Goal: Task Accomplishment & Management: Manage account settings

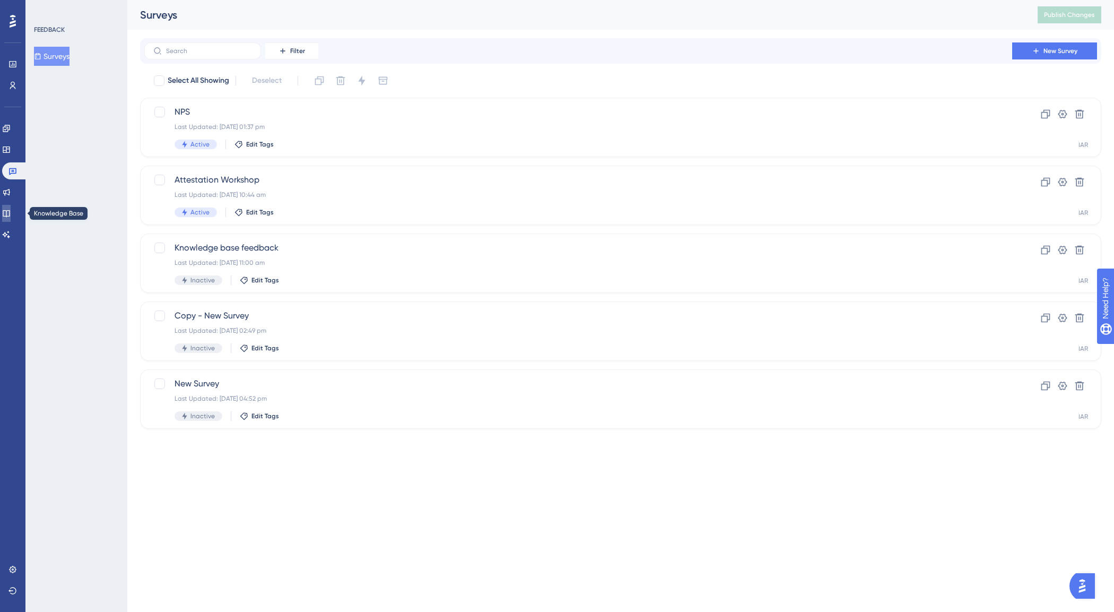
click at [11, 214] on icon at bounding box center [6, 213] width 8 height 8
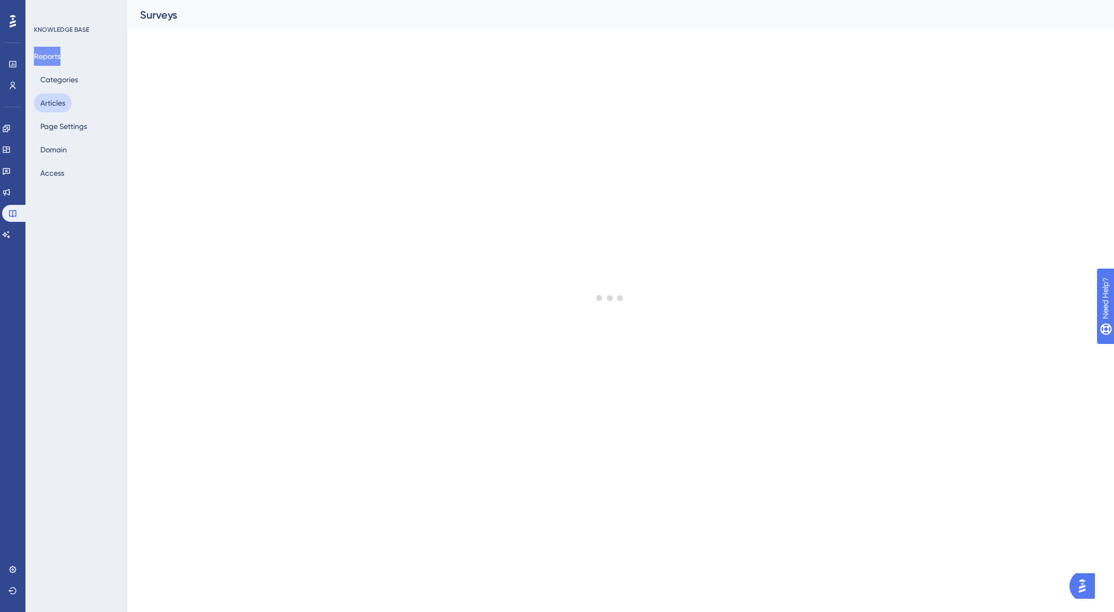
click at [43, 99] on button "Articles" at bounding box center [53, 102] width 38 height 19
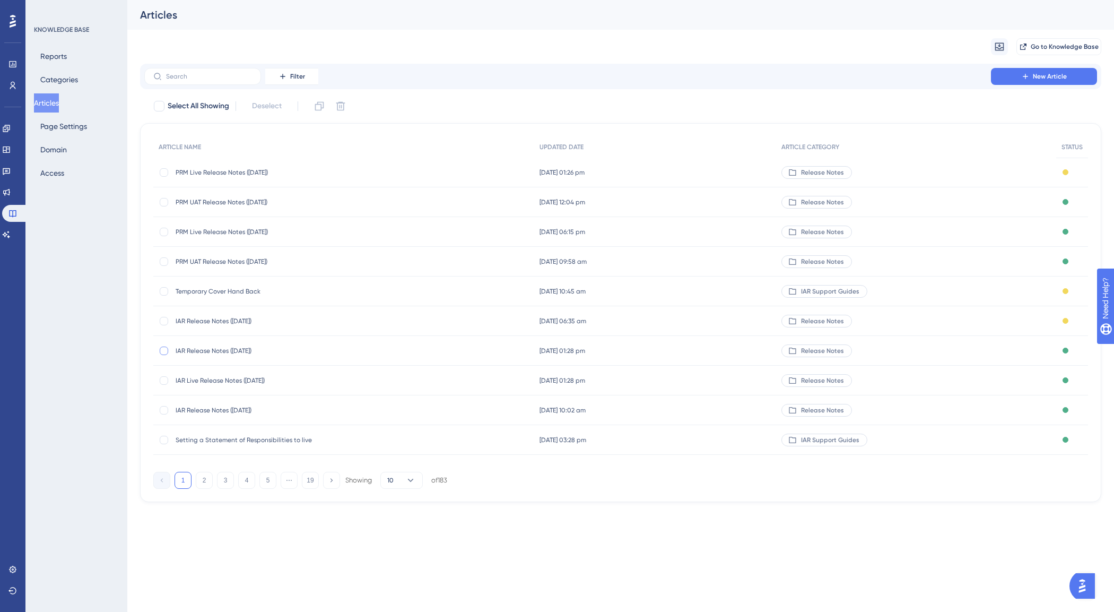
click at [162, 351] on div at bounding box center [164, 350] width 8 height 8
click at [318, 101] on icon at bounding box center [319, 106] width 11 height 11
checkbox input "false"
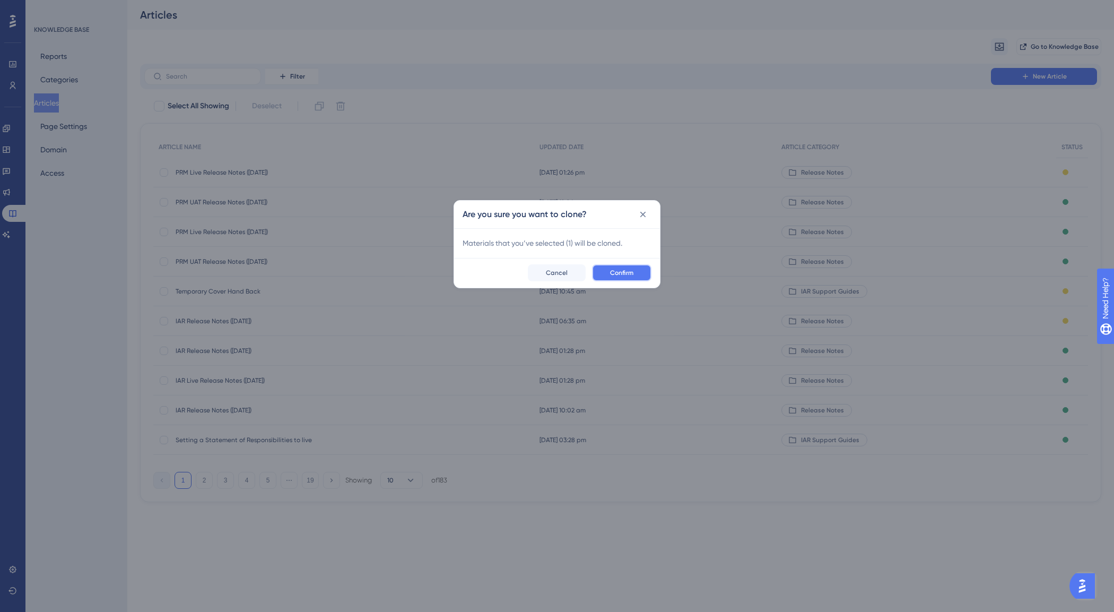
click at [616, 277] on button "Confirm" at bounding box center [621, 272] width 59 height 17
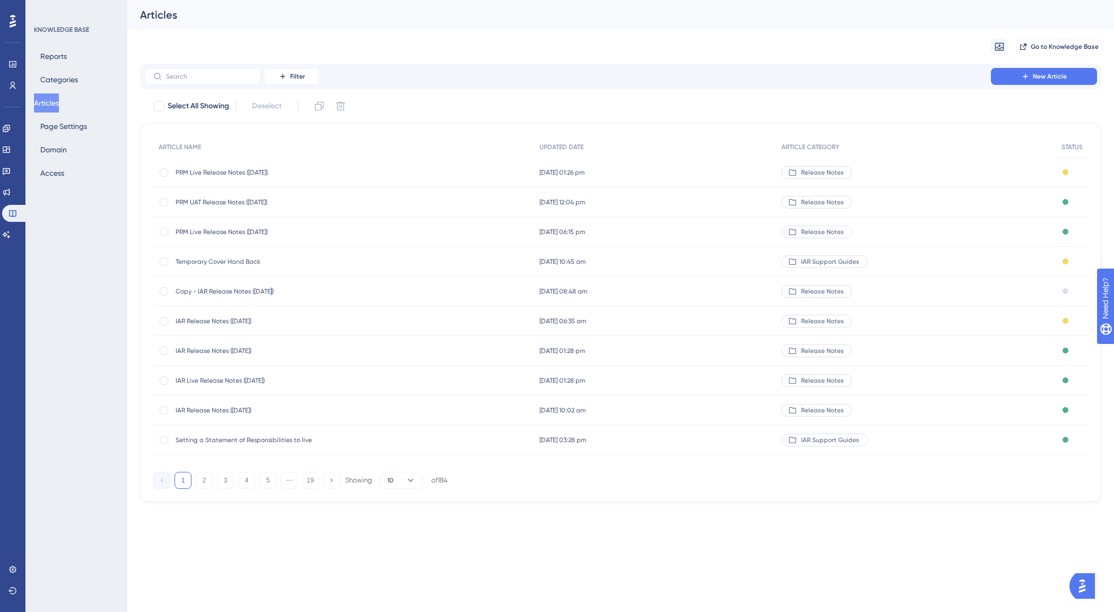
click at [272, 288] on span "Copy - IAR Release Notes ([DATE])" at bounding box center [261, 291] width 170 height 8
click at [237, 290] on span "Copy - IAR Release Notes ([DATE])" at bounding box center [261, 291] width 170 height 8
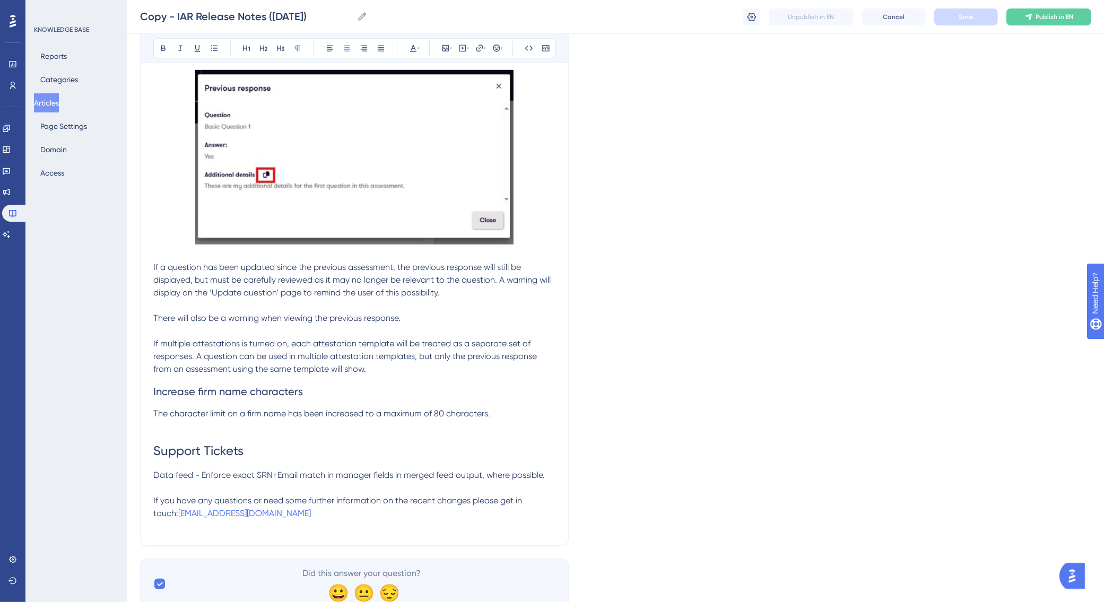
scroll to position [878, 0]
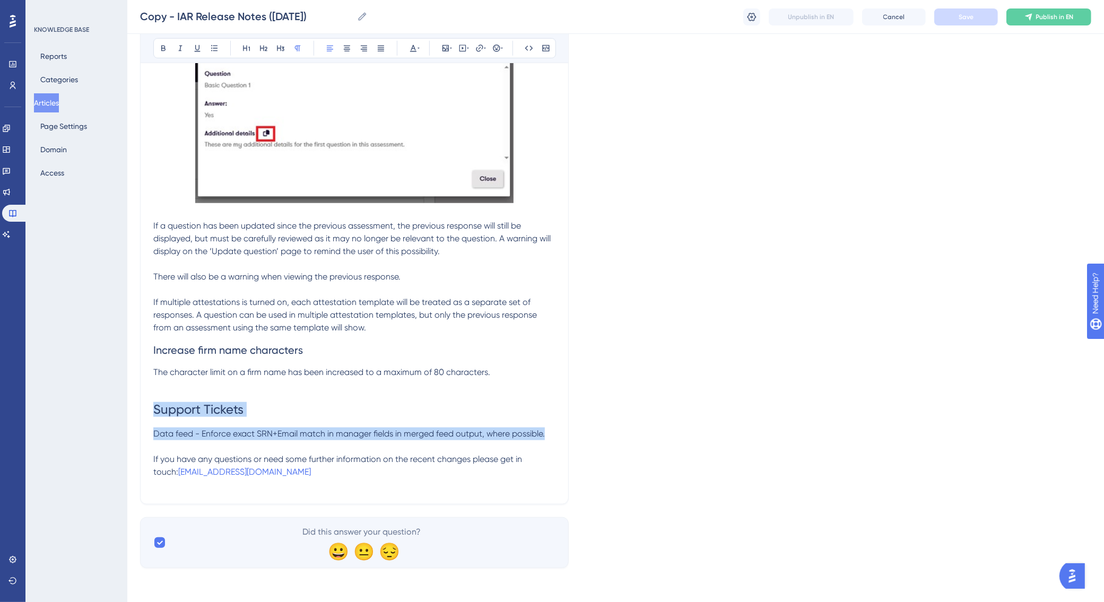
drag, startPoint x: 554, startPoint y: 436, endPoint x: 152, endPoint y: 406, distance: 403.7
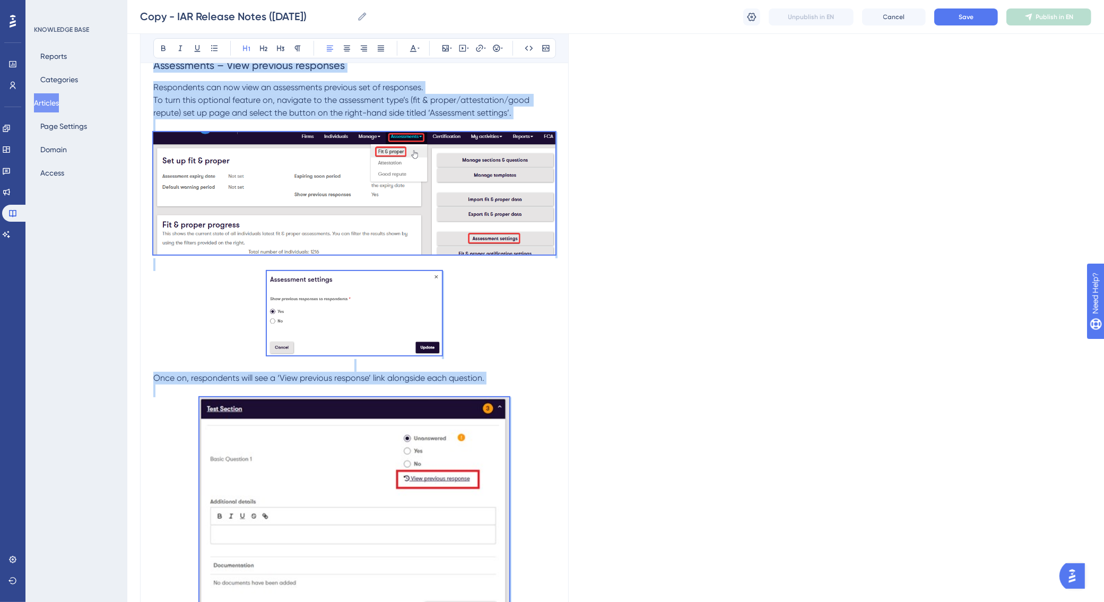
scroll to position [0, 0]
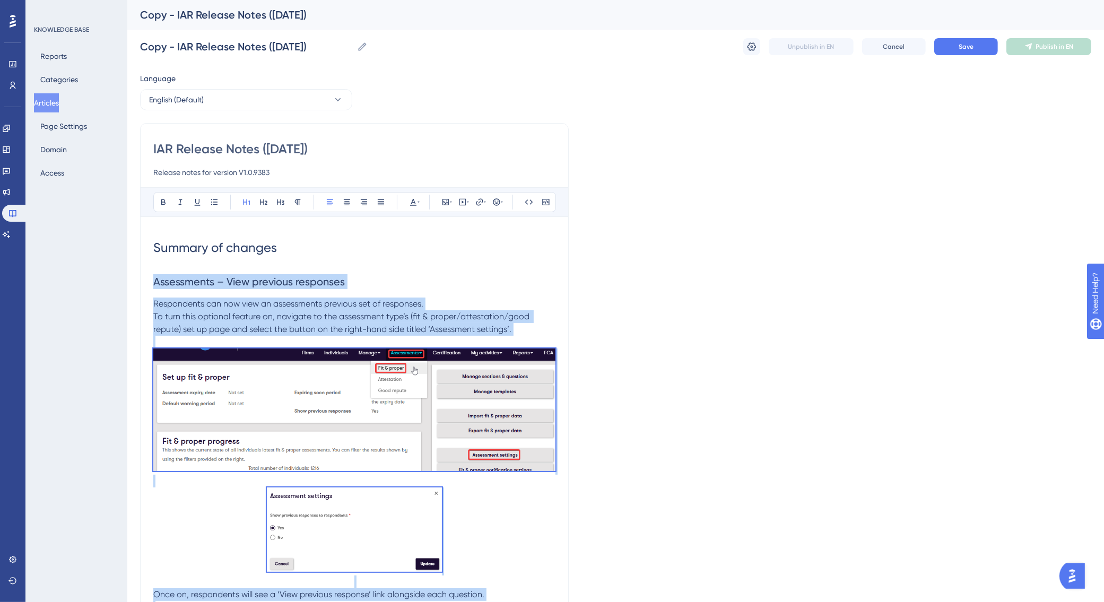
drag, startPoint x: 170, startPoint y: 418, endPoint x: 152, endPoint y: 283, distance: 136.4
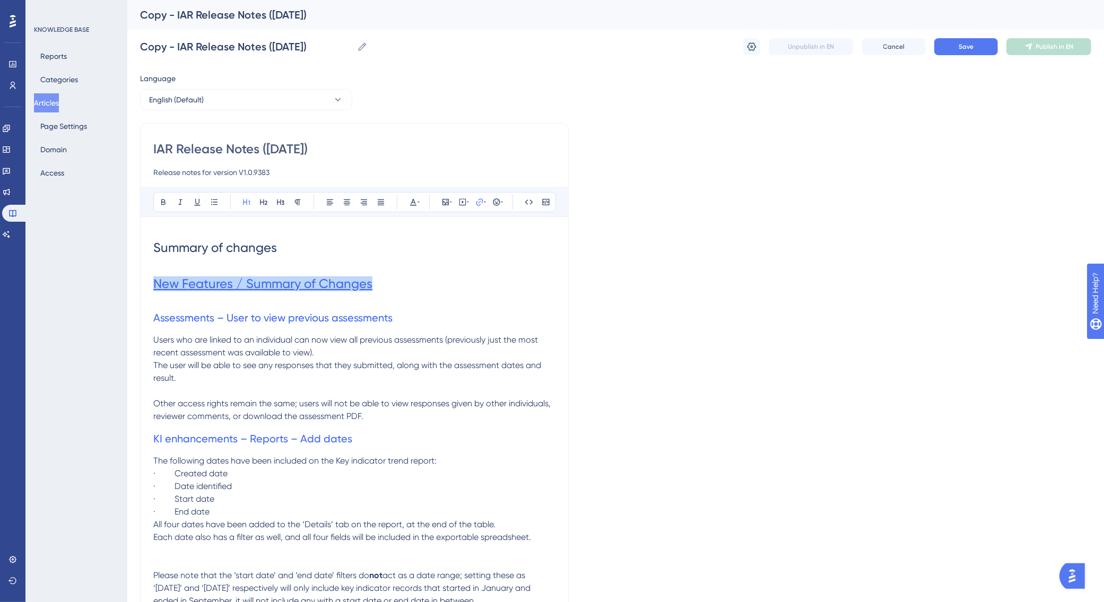
drag, startPoint x: 382, startPoint y: 286, endPoint x: 155, endPoint y: 285, distance: 227.0
click at [155, 285] on h1 "New Features / Summary of Changes" at bounding box center [354, 284] width 402 height 36
drag, startPoint x: 382, startPoint y: 284, endPoint x: 150, endPoint y: 287, distance: 231.8
click at [150, 287] on div "IAR Release Notes ([DATE]) Release notes for version V1.0.9383 Bold Italic Unde…" at bounding box center [354, 512] width 429 height 778
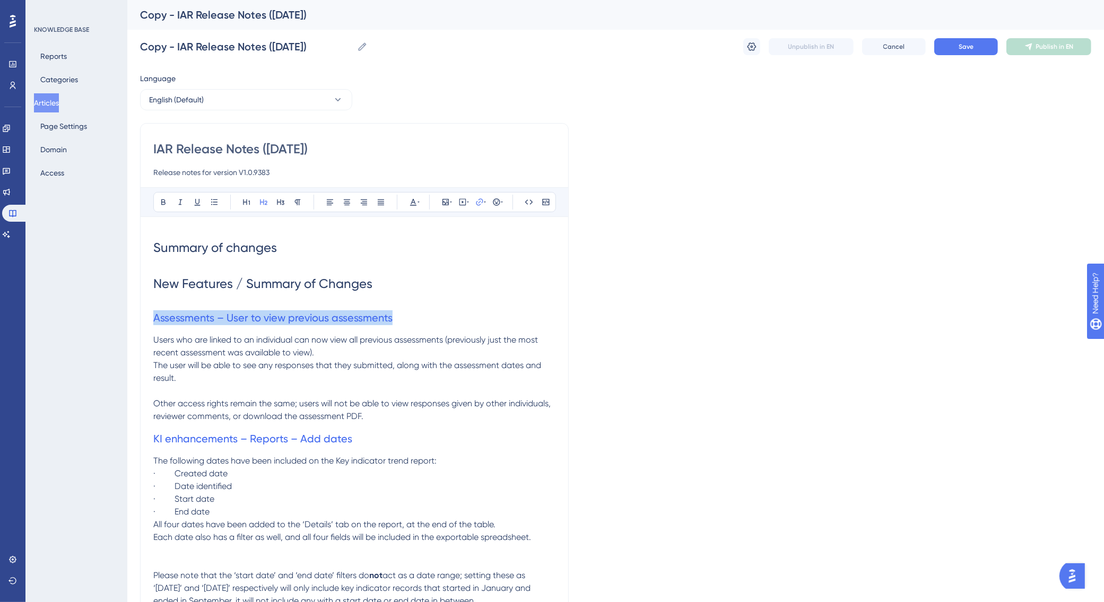
drag, startPoint x: 392, startPoint y: 317, endPoint x: 152, endPoint y: 326, distance: 240.4
click at [152, 326] on div "IAR Release Notes ([DATE]) Release notes for version V1.0.9383 Bold Italic Unde…" at bounding box center [354, 512] width 429 height 778
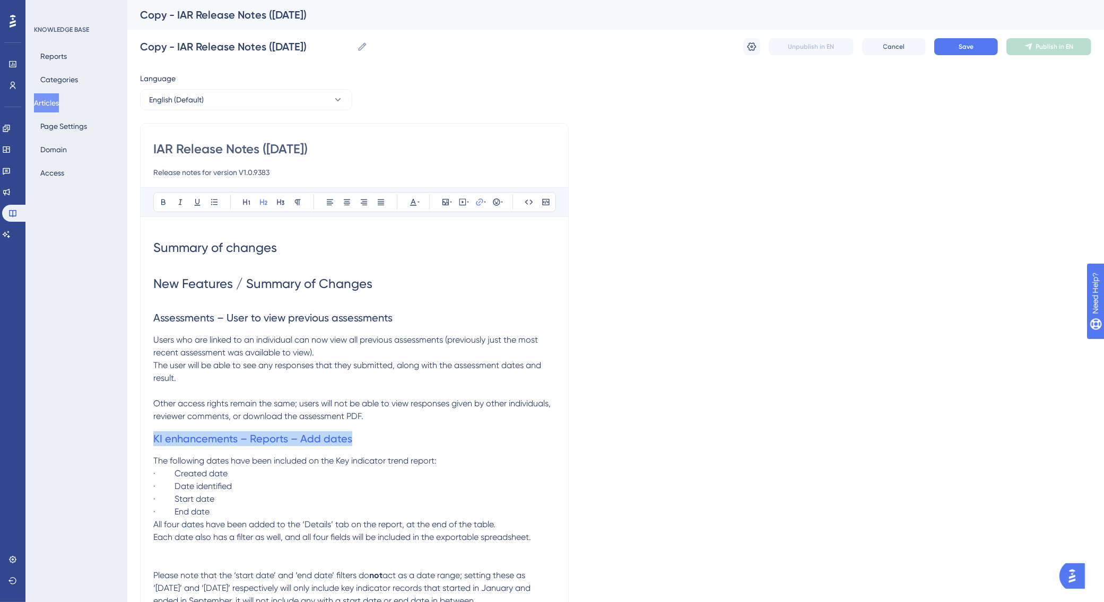
drag, startPoint x: 355, startPoint y: 439, endPoint x: 151, endPoint y: 435, distance: 204.2
click at [151, 435] on div "IAR Release Notes ([DATE]) Release notes for version V1.0.9383 Bold Italic Unde…" at bounding box center [354, 512] width 429 height 778
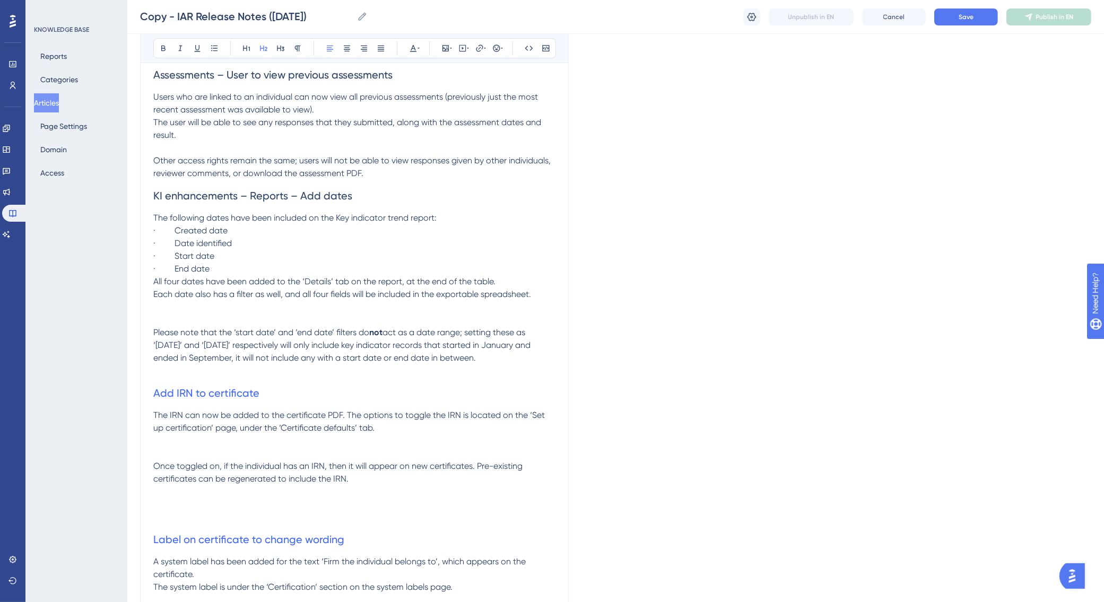
scroll to position [392, 0]
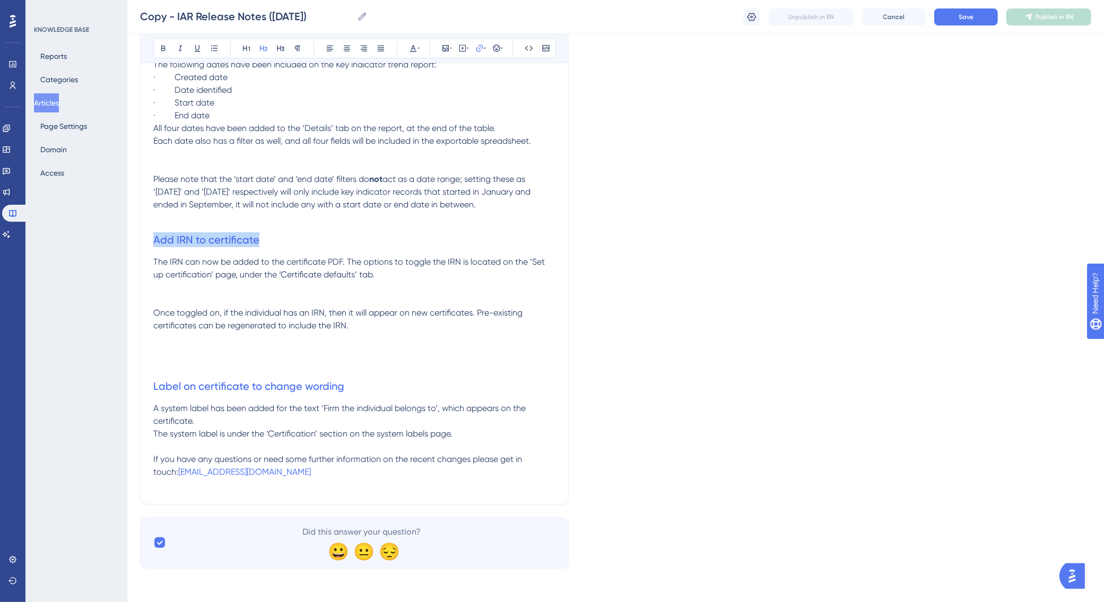
drag, startPoint x: 264, startPoint y: 242, endPoint x: 123, endPoint y: 244, distance: 140.6
click at [144, 241] on div "IAR Release Notes ([DATE]) Release notes for version V1.0.9383 Bold Italic Unde…" at bounding box center [354, 116] width 429 height 778
copy span "Add IRN to certificate"
drag, startPoint x: 359, startPoint y: 388, endPoint x: 155, endPoint y: 380, distance: 203.8
click at [155, 380] on h2 "Label on certificate to change wording" at bounding box center [354, 386] width 402 height 32
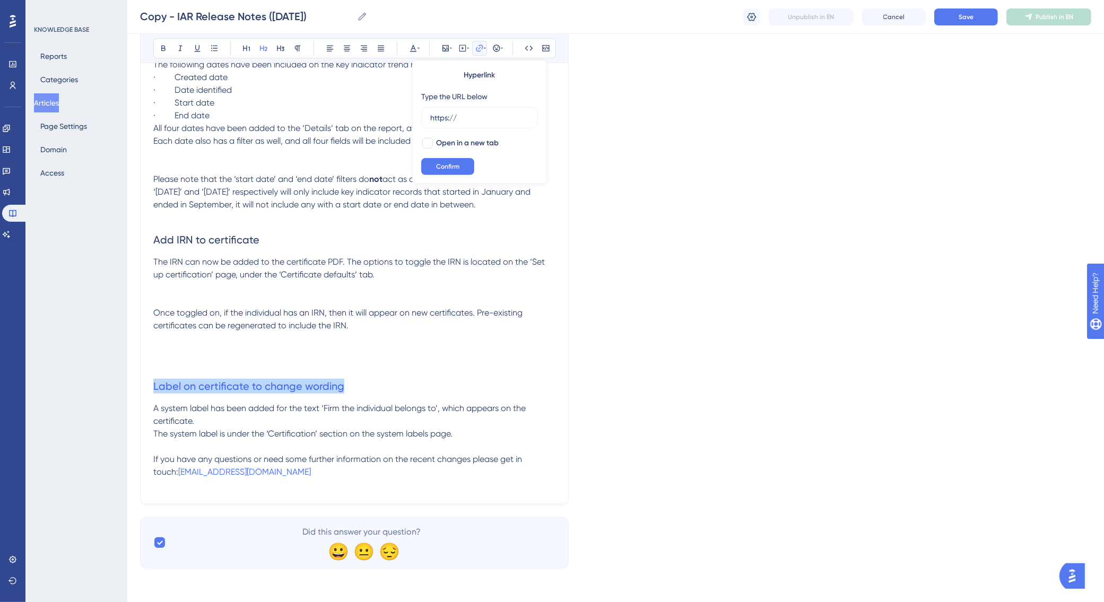
drag, startPoint x: 359, startPoint y: 389, endPoint x: 144, endPoint y: 393, distance: 215.4
click at [144, 393] on div "IAR Release Notes ([DATE]) Release notes for version V1.0.9383 Bold Italic Unde…" at bounding box center [354, 116] width 429 height 778
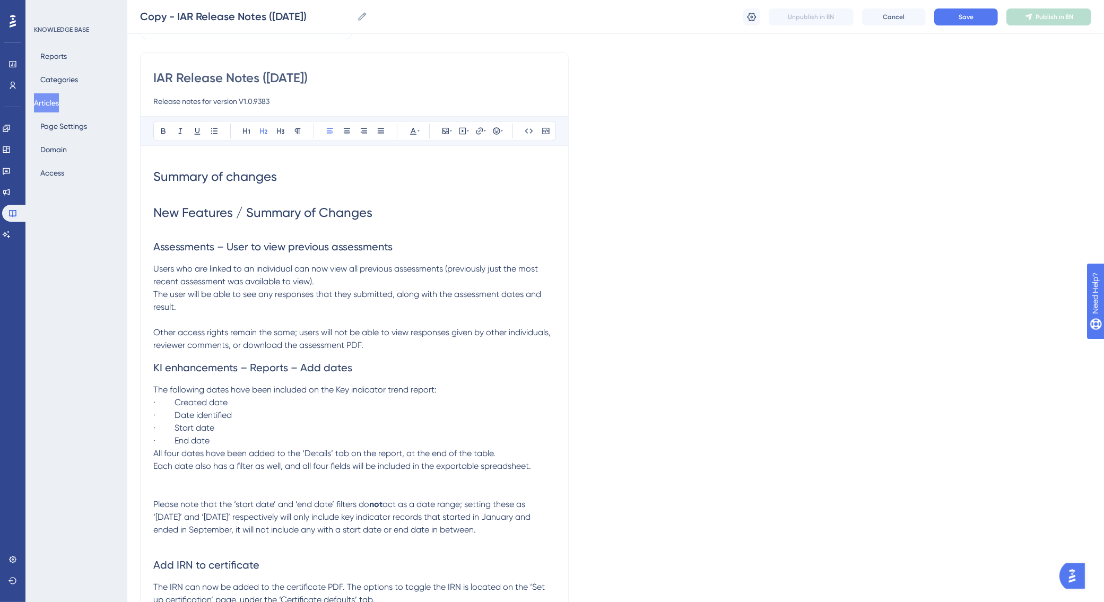
scroll to position [0, 0]
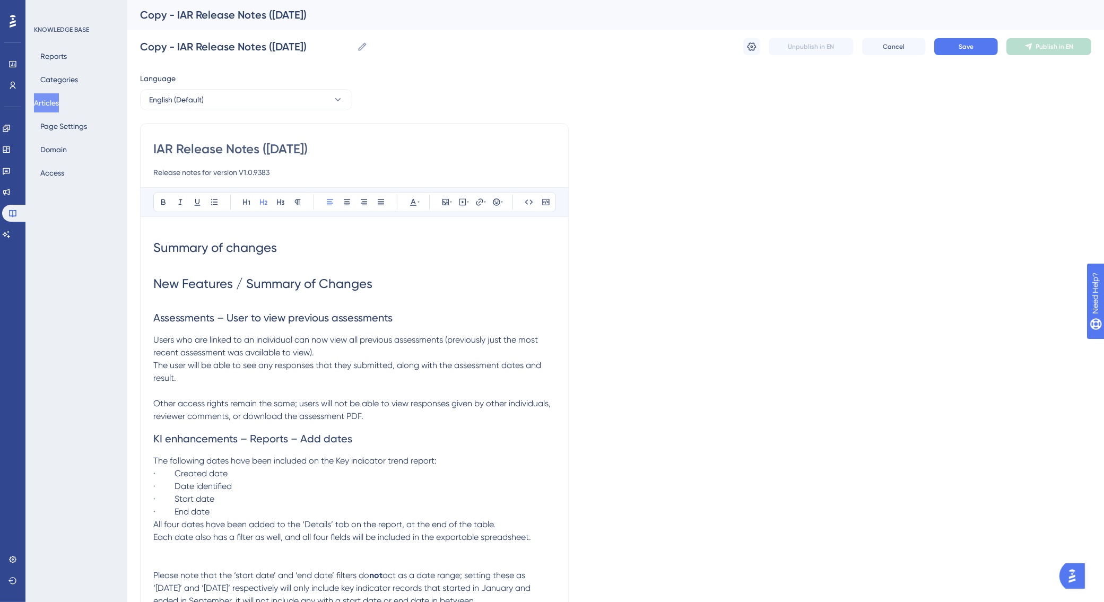
click at [272, 171] on input "Release notes for version V1.0.9383" at bounding box center [354, 172] width 402 height 13
type input "Release notes for version V1.0.9xxx"
click at [279, 151] on input "IAR Release Notes ([DATE])" at bounding box center [354, 149] width 402 height 17
type input "IAR Release Notes ([DATE])"
drag, startPoint x: 177, startPoint y: 45, endPoint x: 133, endPoint y: 49, distance: 44.2
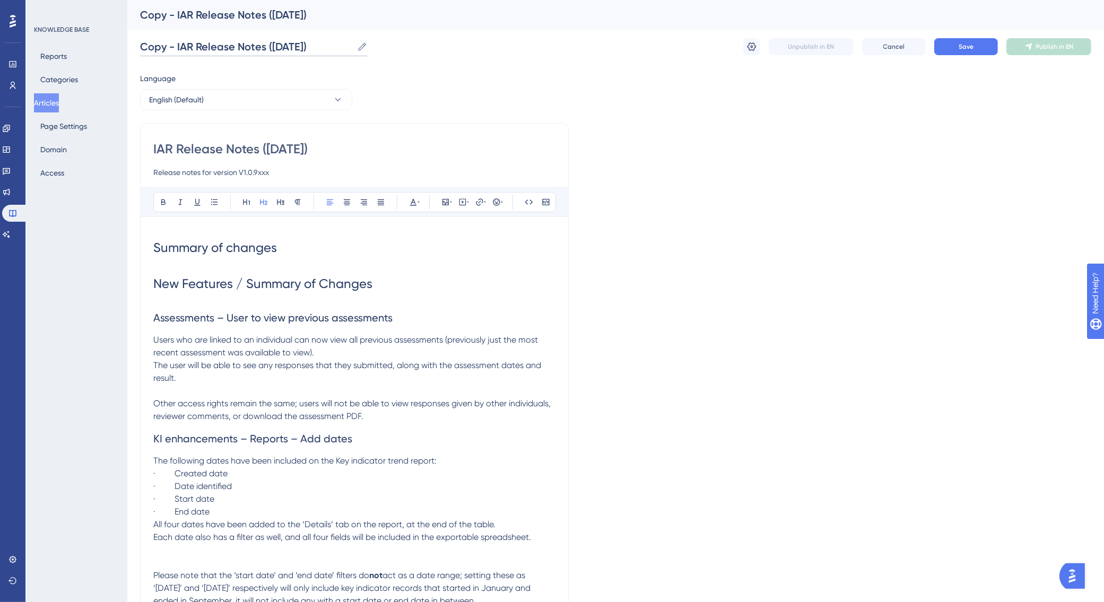
click at [133, 49] on div "Performance Users Engagement Widgets Feedback Product Updates Knowledge Base AI…" at bounding box center [615, 490] width 976 height 981
click at [246, 46] on input "IAR Release Notes ([DATE])" at bounding box center [228, 46] width 176 height 15
type input "IAR Release Notes ([DATE])"
click at [957, 43] on button "Save" at bounding box center [966, 46] width 64 height 17
click at [208, 385] on p at bounding box center [354, 391] width 402 height 13
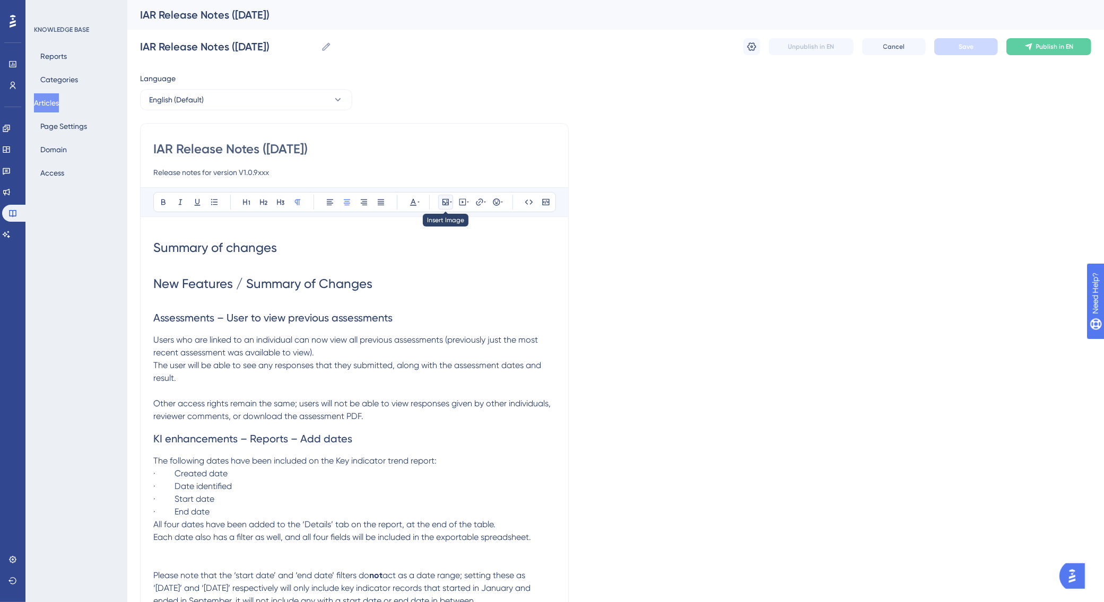
click at [444, 200] on icon at bounding box center [445, 202] width 8 height 8
click at [446, 254] on span "Upload Image" at bounding box center [451, 252] width 43 height 8
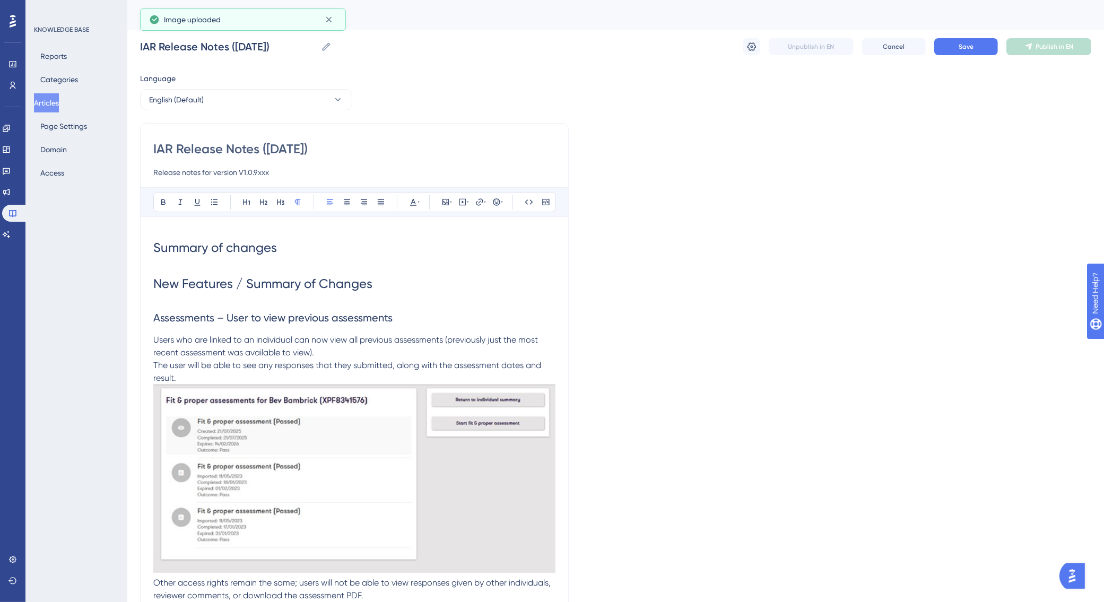
click at [206, 374] on p "The user will be able to see any responses that they submitted, along with the …" at bounding box center [354, 371] width 402 height 25
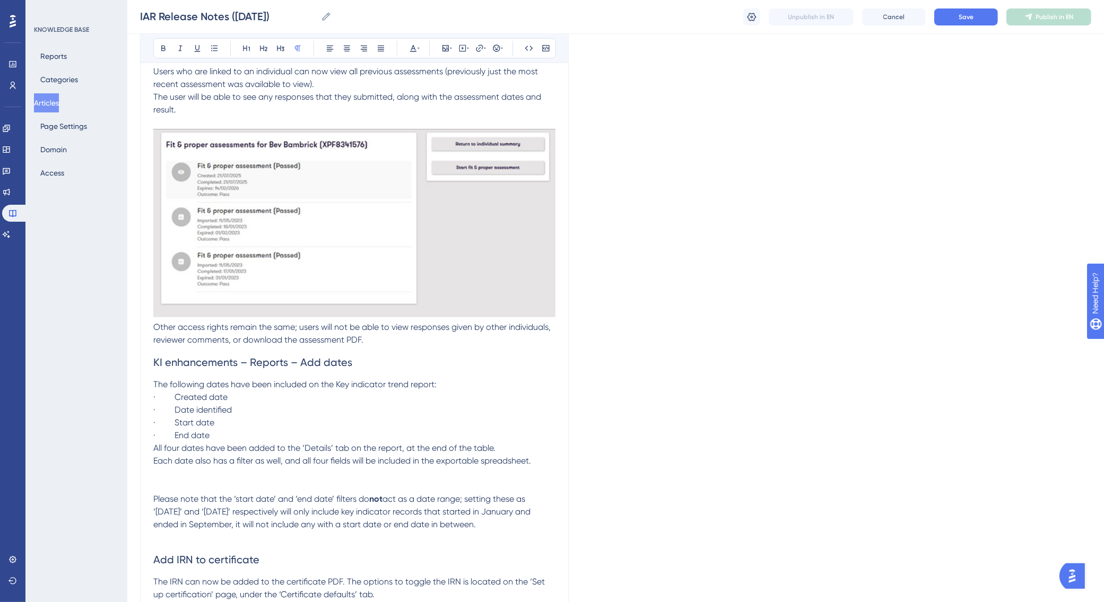
scroll to position [265, 0]
click at [475, 258] on img at bounding box center [354, 222] width 402 height 188
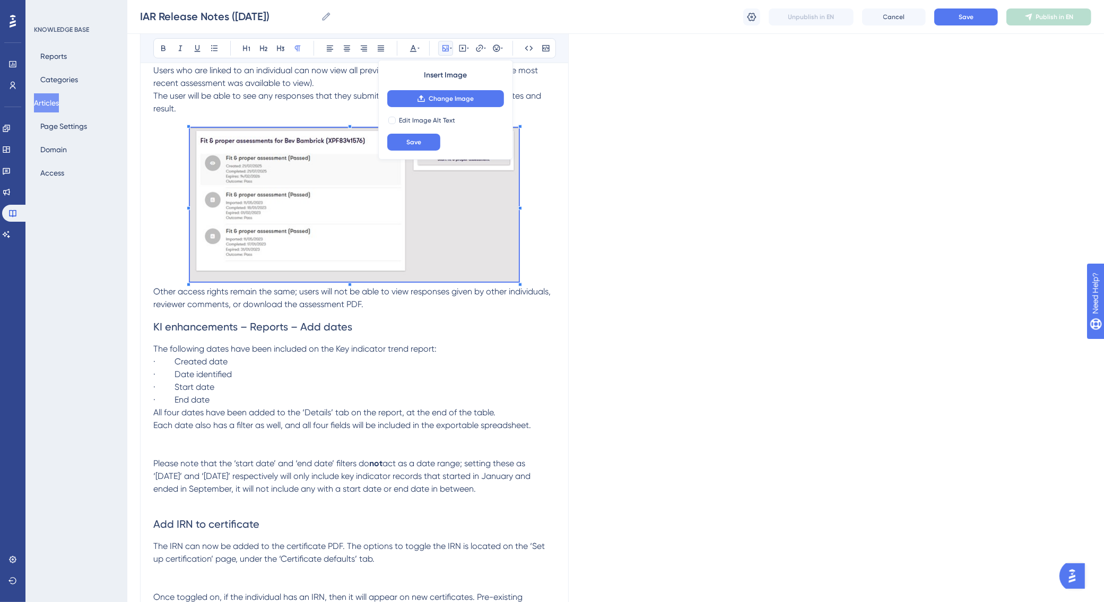
click at [224, 287] on div "Summary of changes New Features / Summary of Changes Assessments – User to view…" at bounding box center [354, 367] width 402 height 815
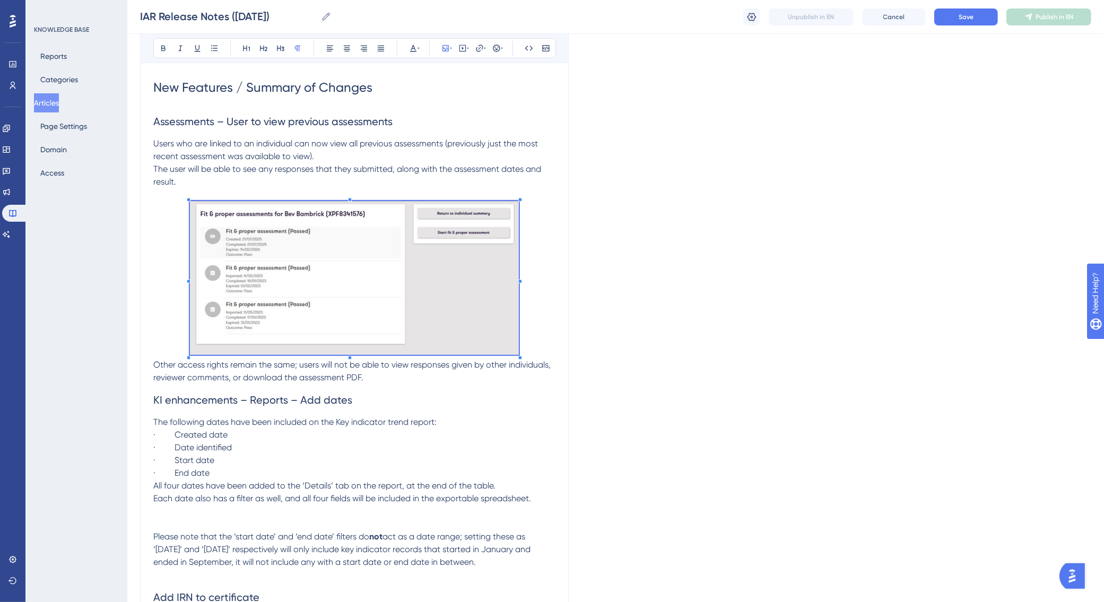
scroll to position [133, 0]
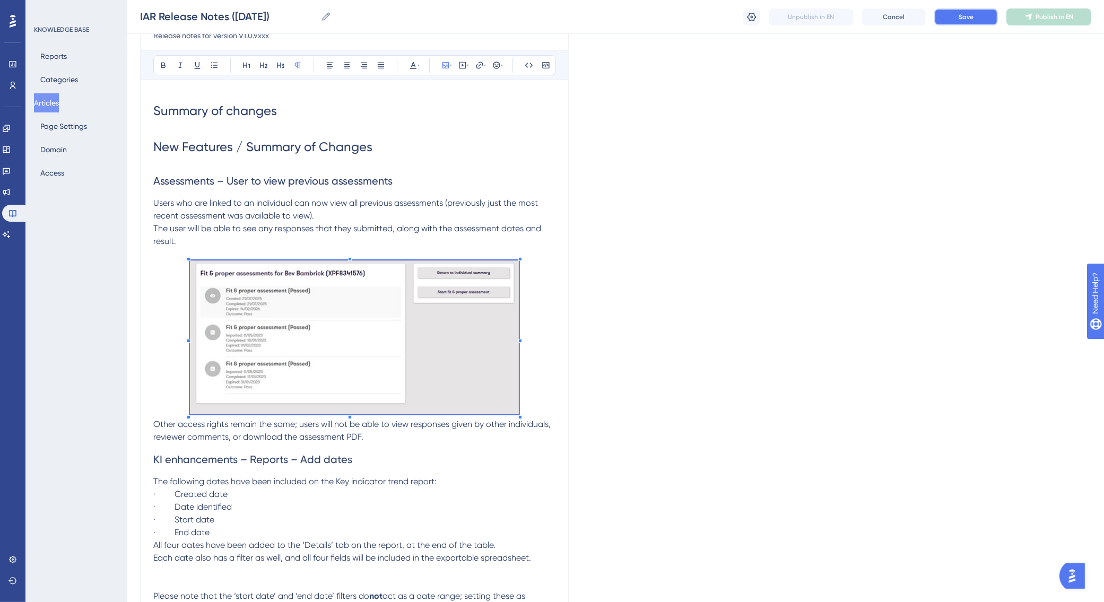
click at [961, 18] on span "Save" at bounding box center [965, 17] width 15 height 8
click at [174, 577] on p at bounding box center [354, 583] width 402 height 13
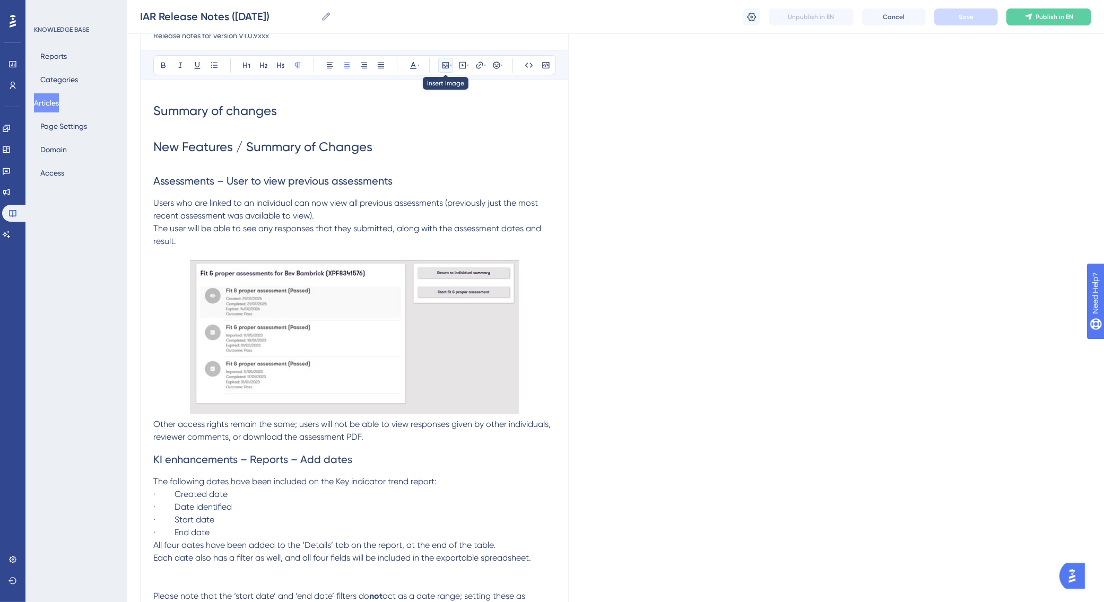
click at [444, 64] on icon at bounding box center [445, 65] width 8 height 8
click at [441, 115] on span "Upload Image" at bounding box center [451, 115] width 43 height 8
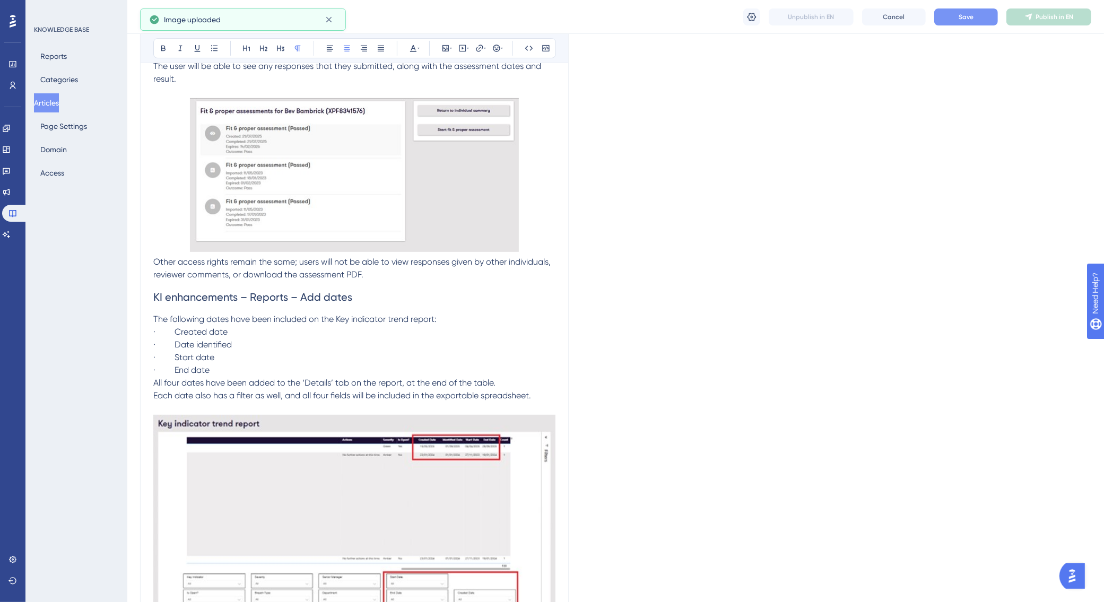
scroll to position [530, 0]
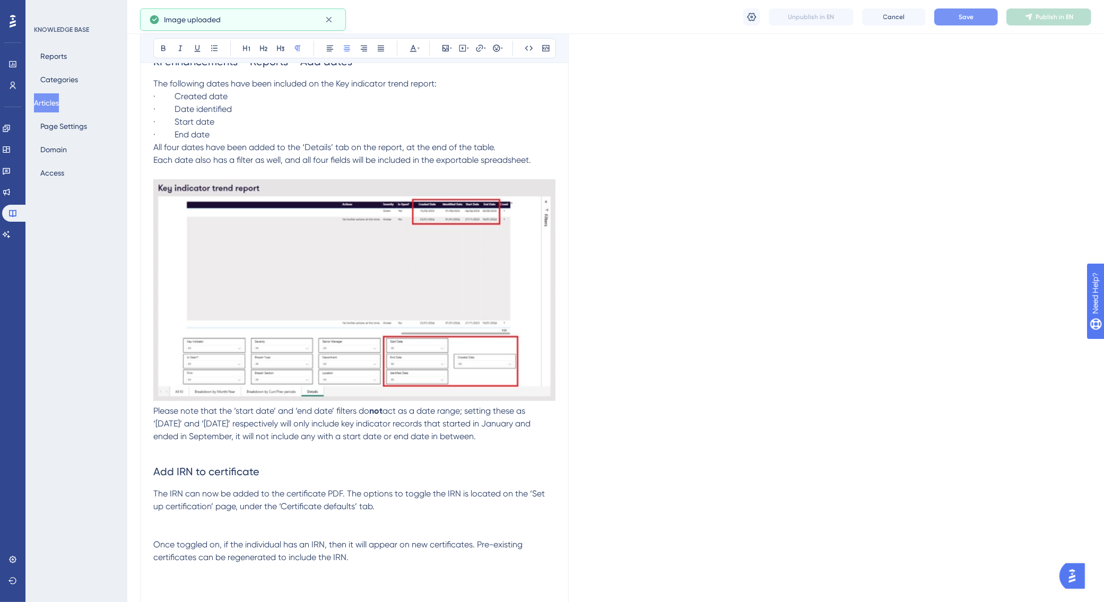
click at [430, 336] on img at bounding box center [354, 289] width 402 height 221
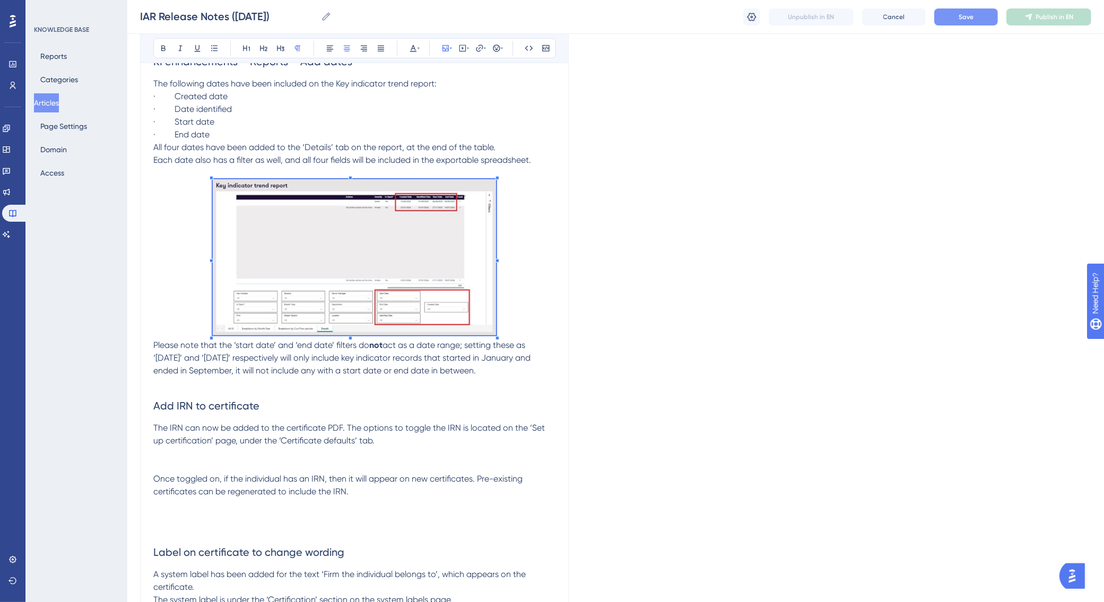
click at [270, 366] on div "Summary of changes New Features / Summary of Changes Assessments – User to view…" at bounding box center [354, 176] width 402 height 962
click at [516, 327] on p at bounding box center [354, 259] width 402 height 160
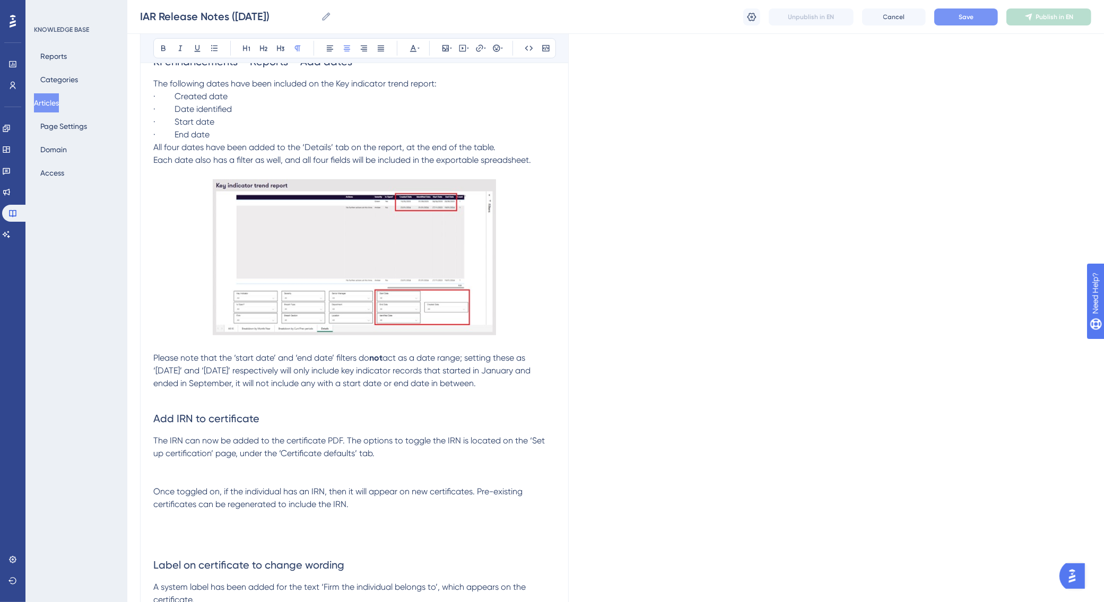
click at [163, 474] on p at bounding box center [354, 479] width 402 height 13
click at [444, 49] on icon at bounding box center [445, 48] width 6 height 6
click at [444, 102] on span "Upload Image" at bounding box center [451, 98] width 43 height 8
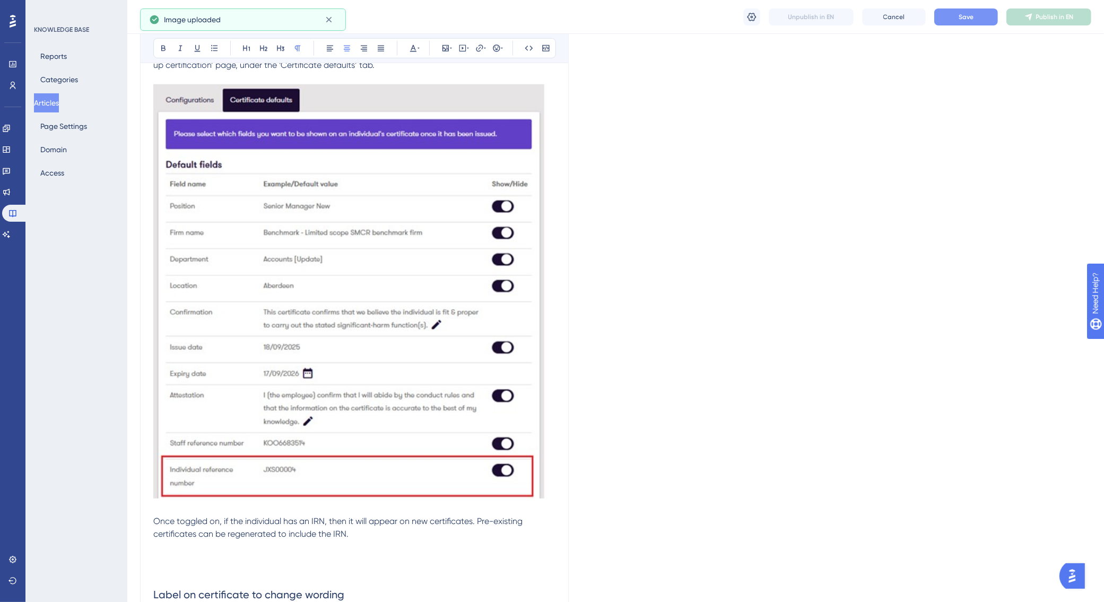
scroll to position [928, 0]
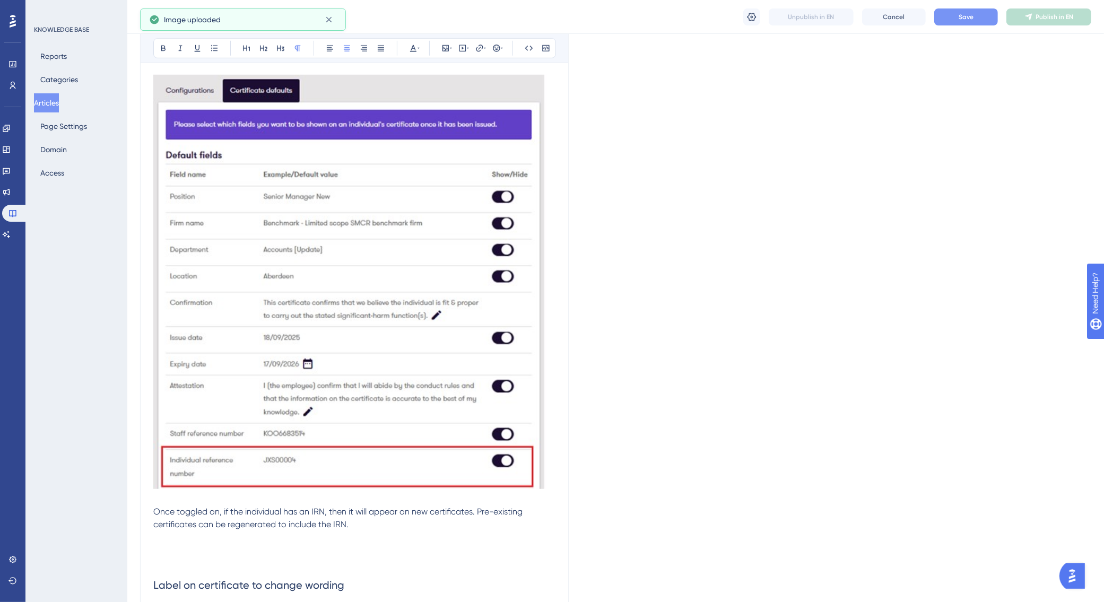
click at [240, 458] on img at bounding box center [354, 282] width 402 height 415
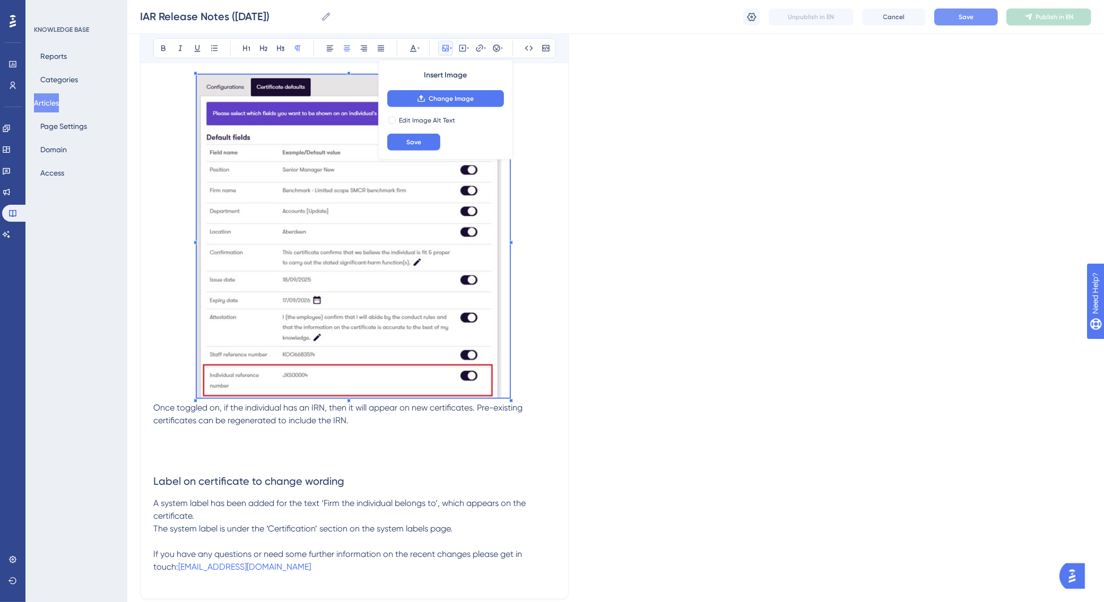
click at [521, 392] on p at bounding box center [354, 238] width 402 height 327
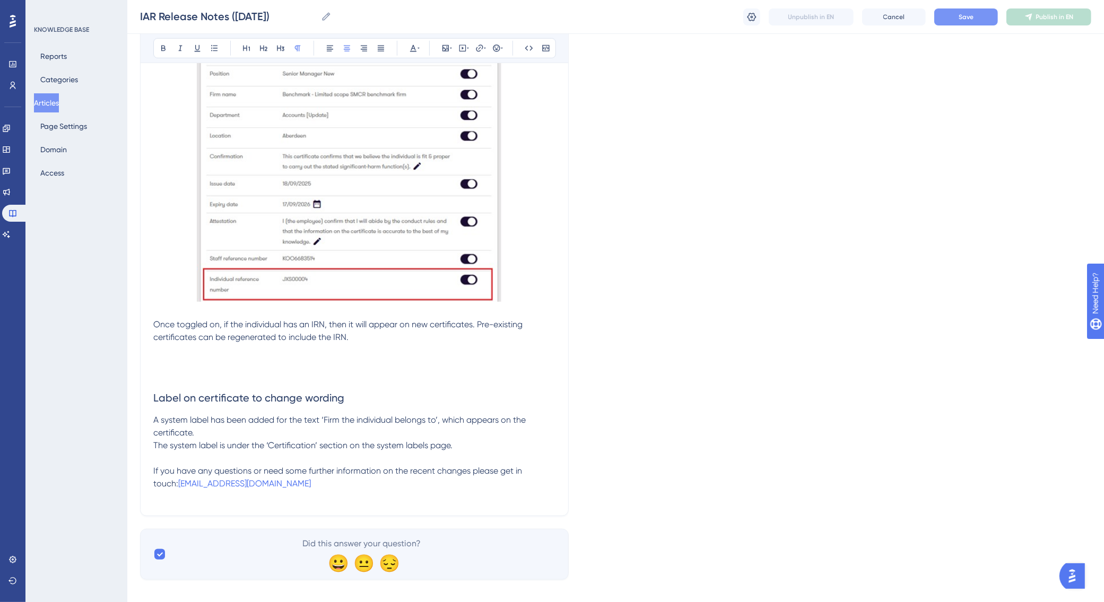
scroll to position [1035, 0]
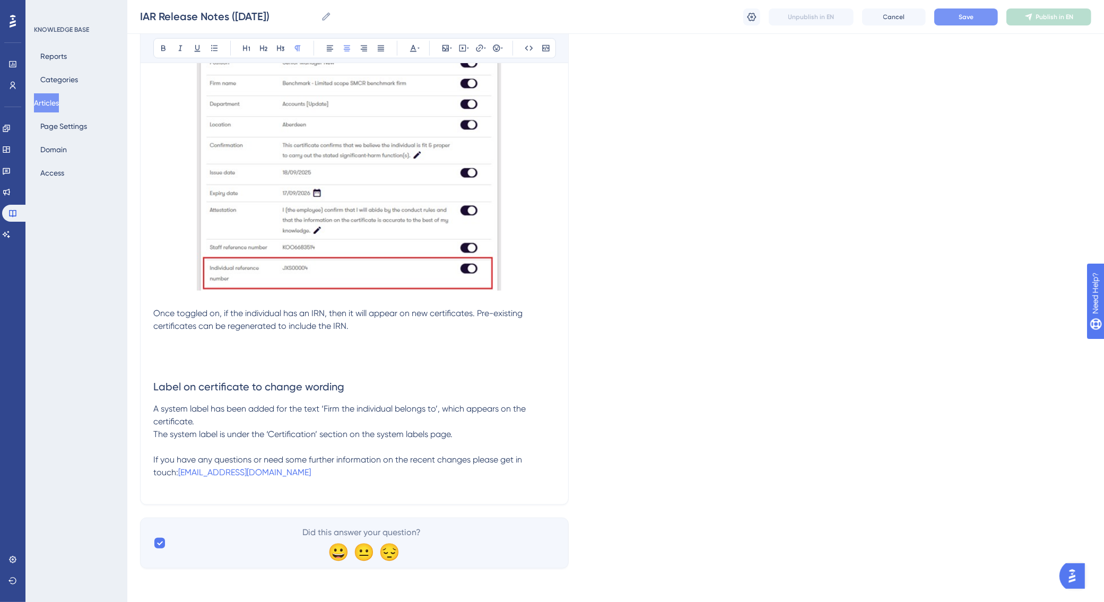
click at [291, 346] on p at bounding box center [354, 351] width 402 height 13
click at [442, 47] on icon at bounding box center [445, 48] width 8 height 8
click at [456, 102] on span "Upload Image" at bounding box center [451, 98] width 43 height 8
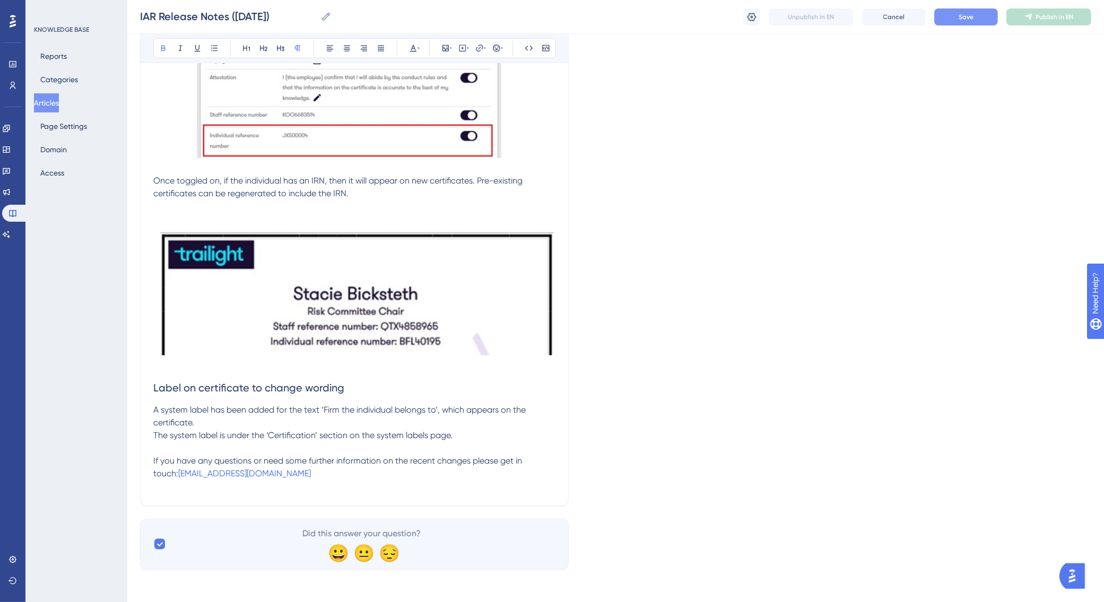
scroll to position [1168, 0]
click at [483, 432] on p "The system label is under the ‘Certification’ section on the system labels page." at bounding box center [354, 435] width 402 height 13
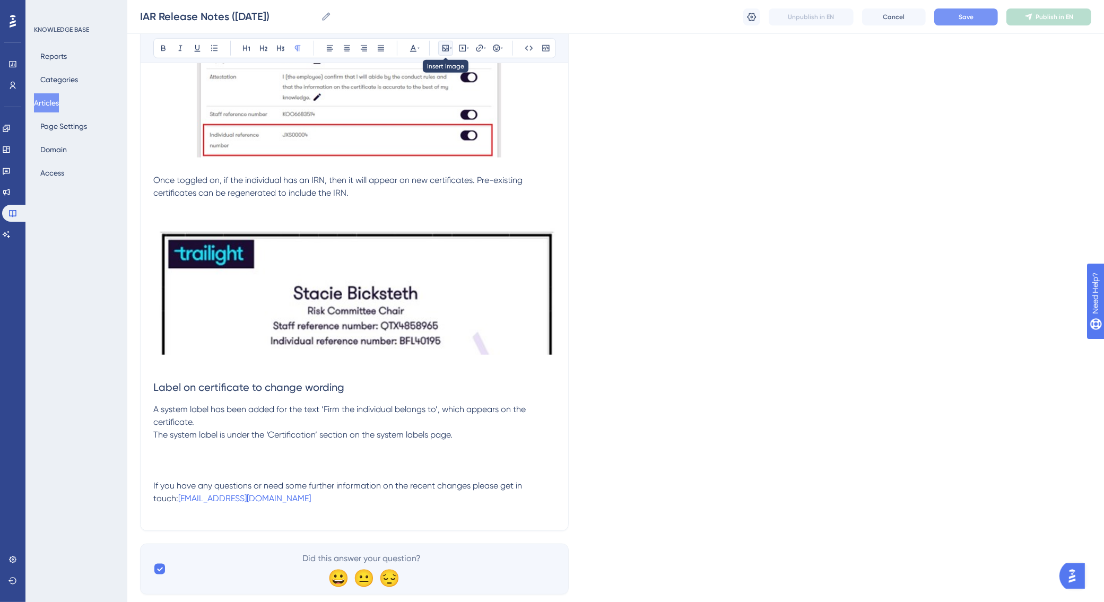
click at [447, 48] on icon at bounding box center [445, 48] width 8 height 8
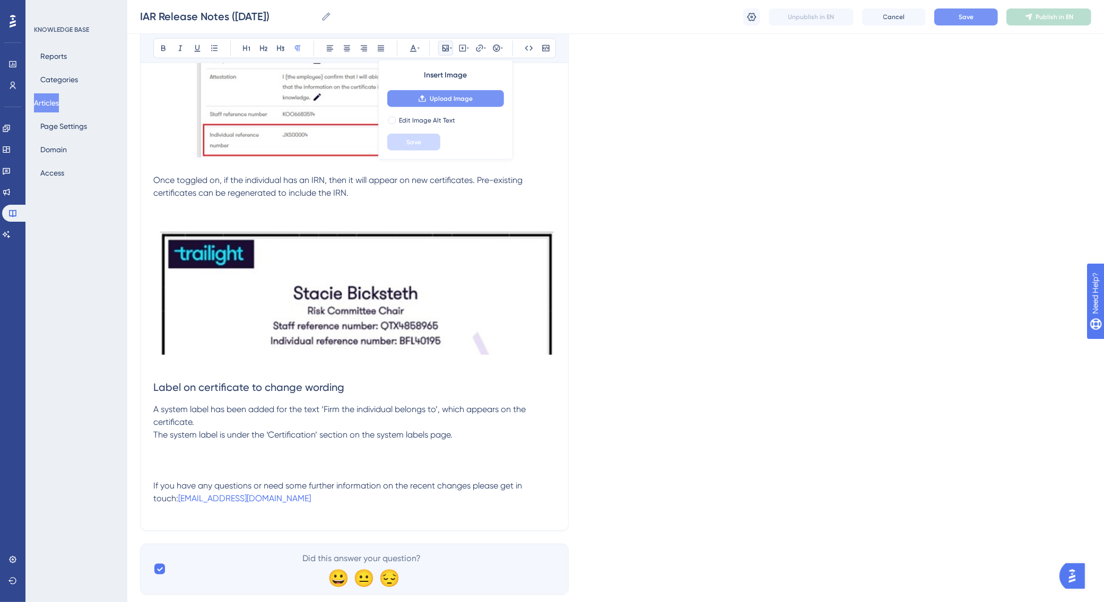
click at [467, 91] on button "Upload Image" at bounding box center [445, 98] width 117 height 17
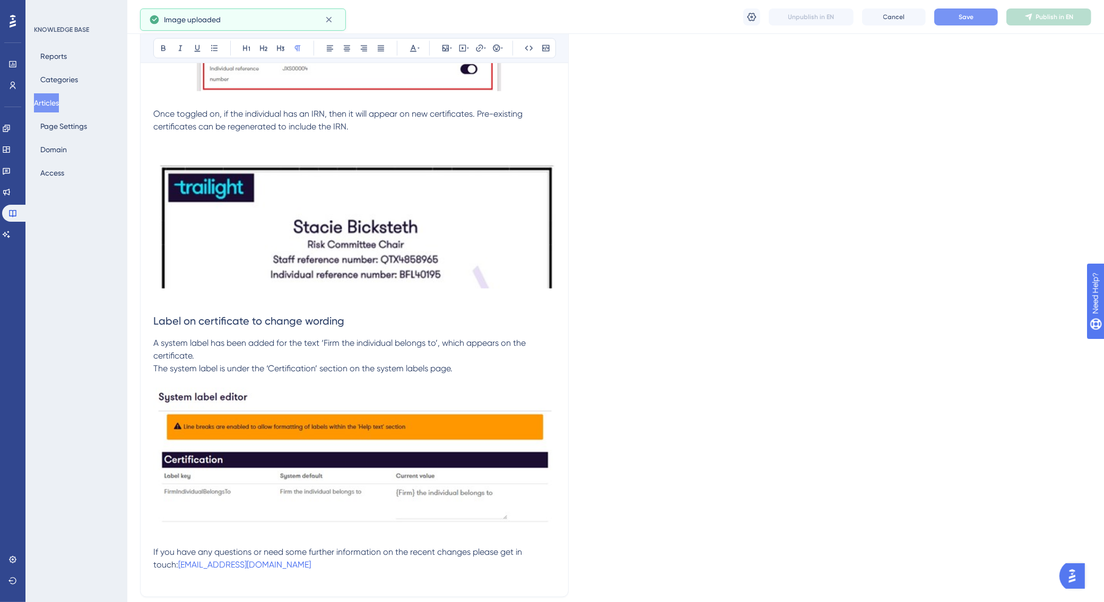
scroll to position [1301, 0]
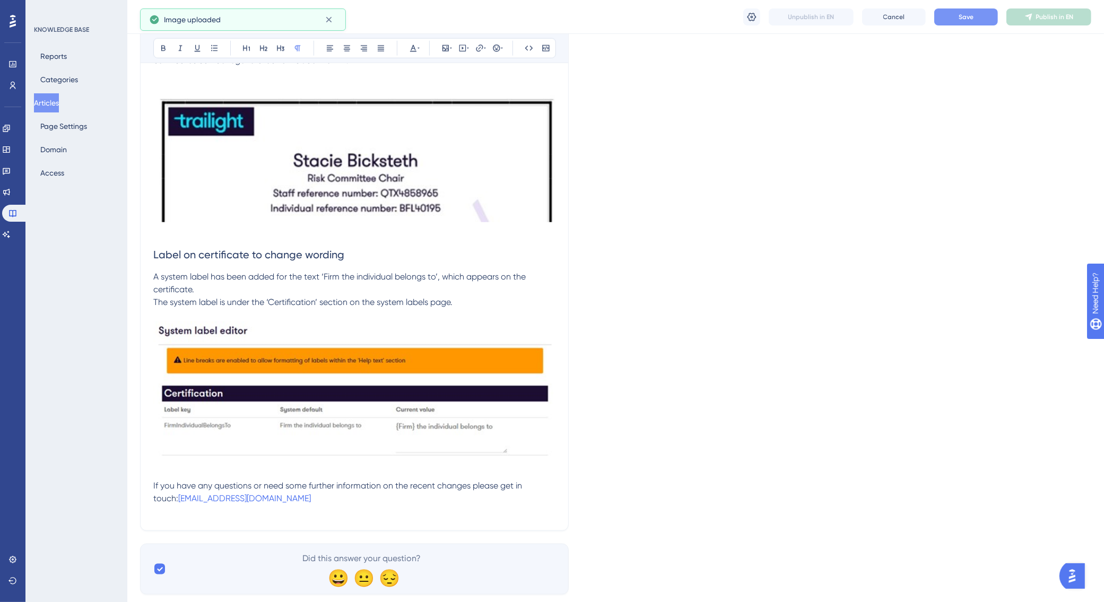
click at [418, 185] on img at bounding box center [354, 157] width 402 height 130
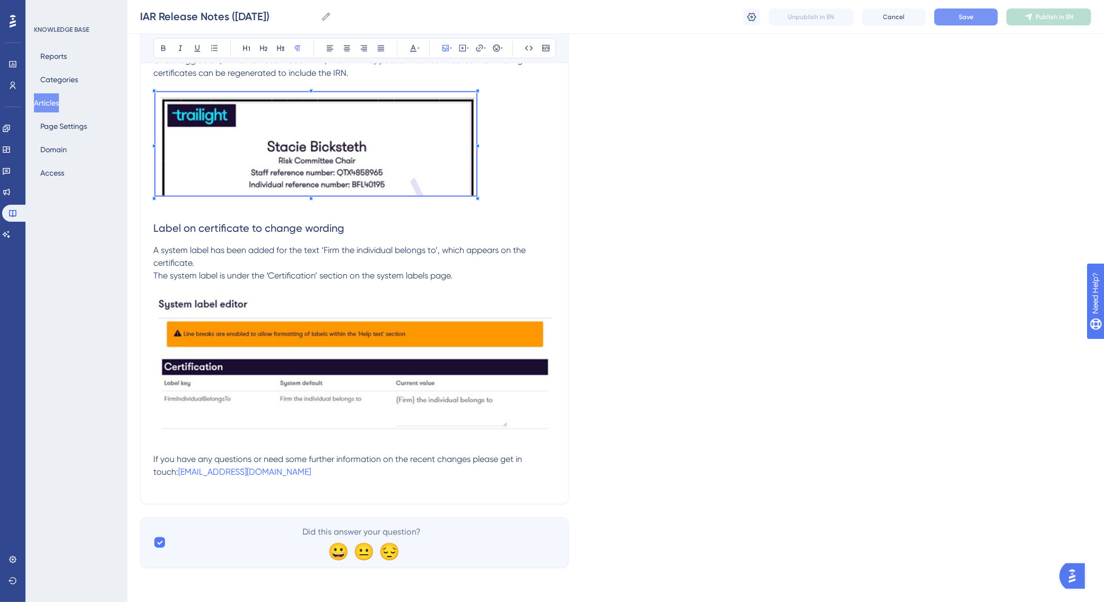
scroll to position [1285, 0]
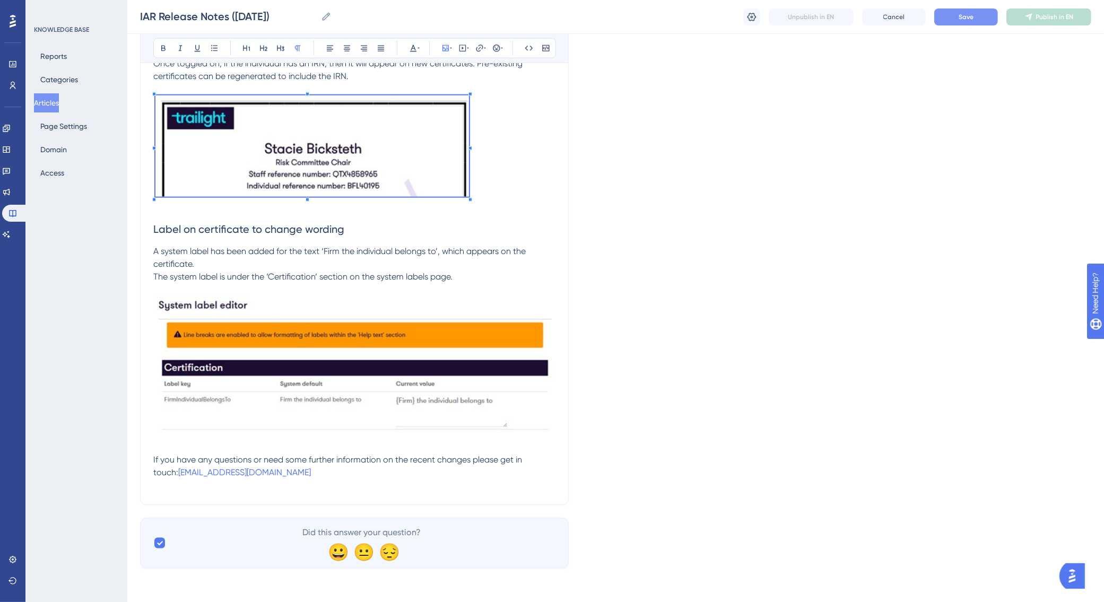
click at [240, 197] on span at bounding box center [311, 147] width 313 height 105
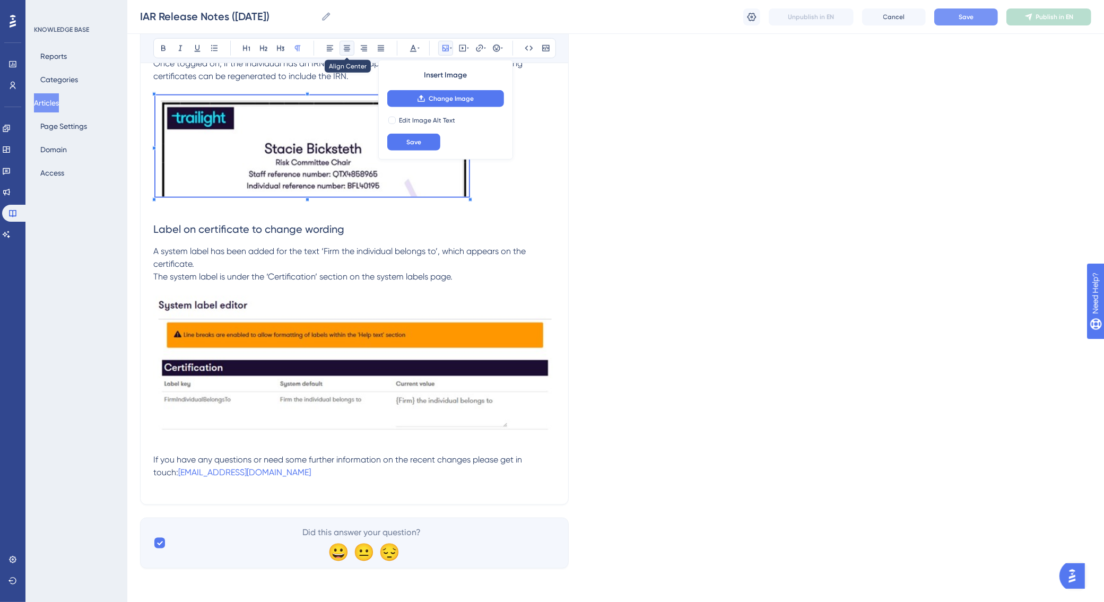
click at [346, 48] on icon at bounding box center [347, 48] width 8 height 8
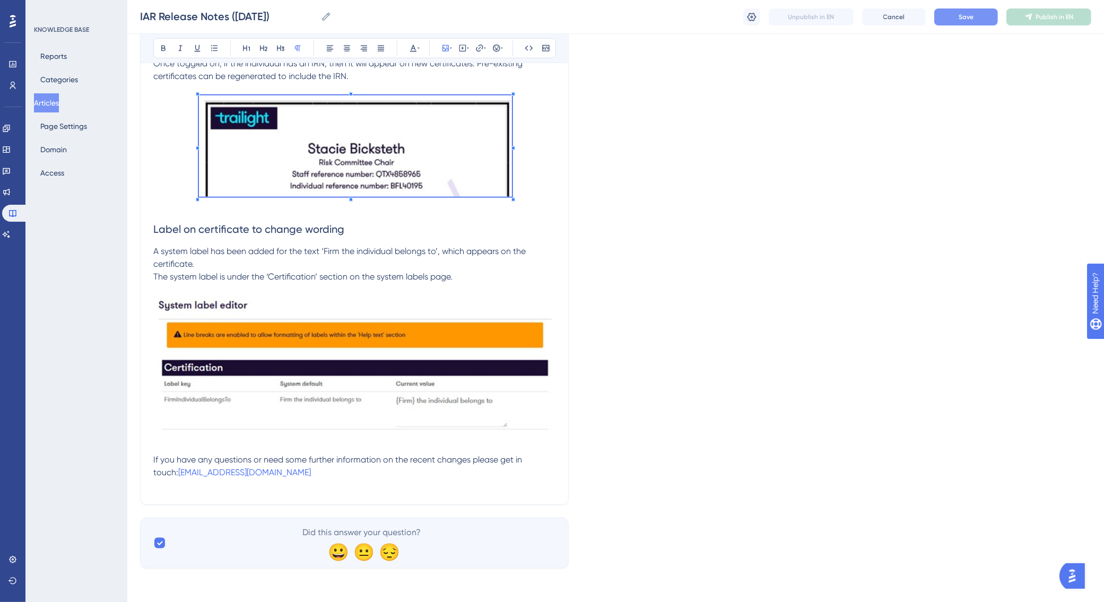
click at [383, 404] on img at bounding box center [354, 367] width 402 height 142
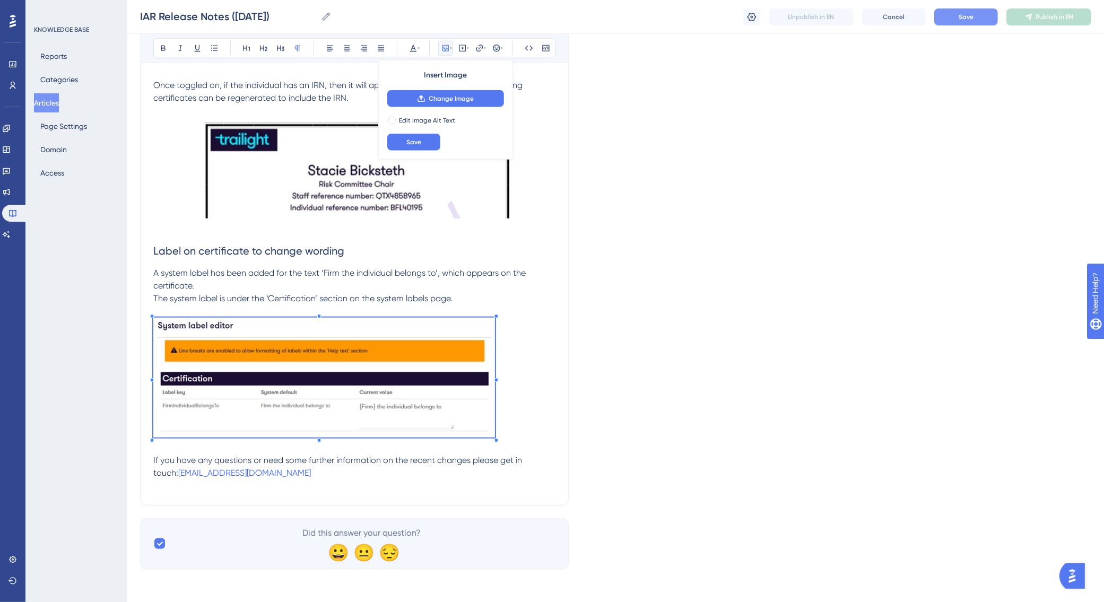
click at [215, 409] on span at bounding box center [324, 380] width 342 height 124
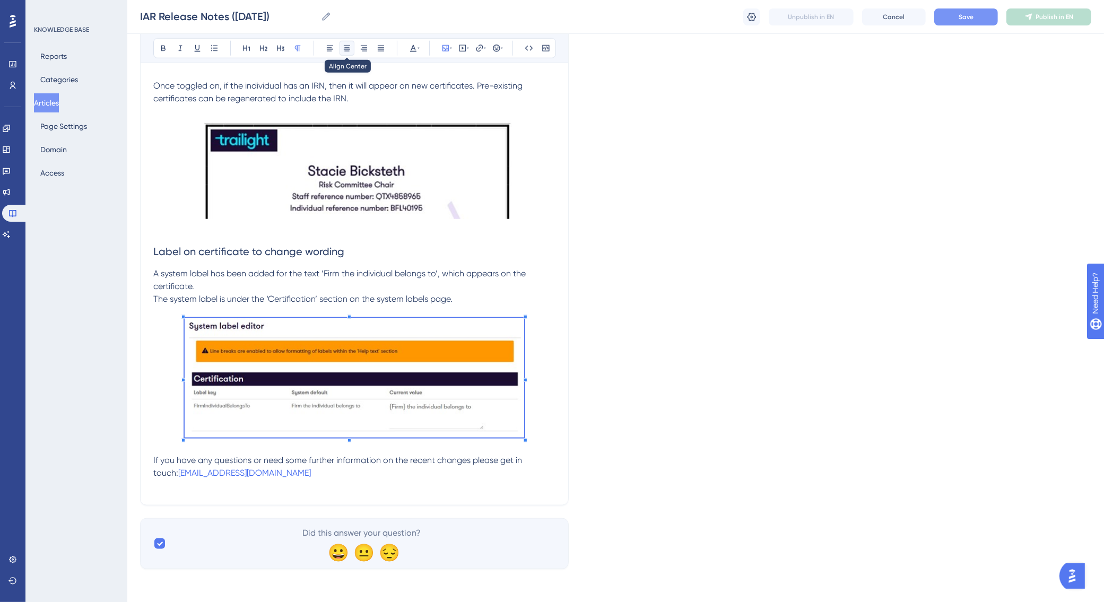
click at [349, 48] on icon at bounding box center [347, 48] width 8 height 8
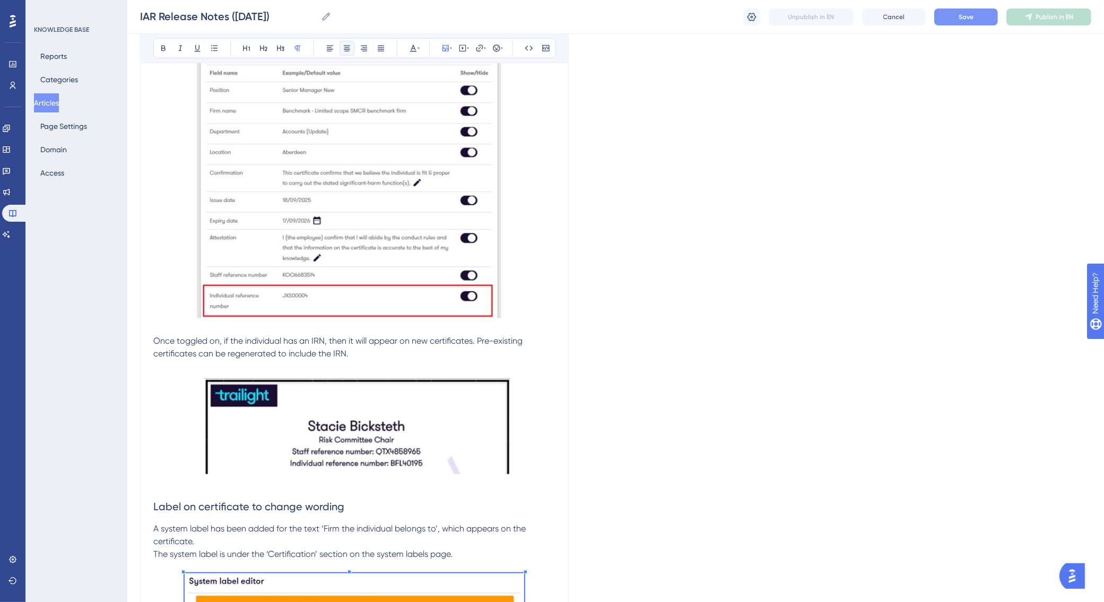
scroll to position [998, 0]
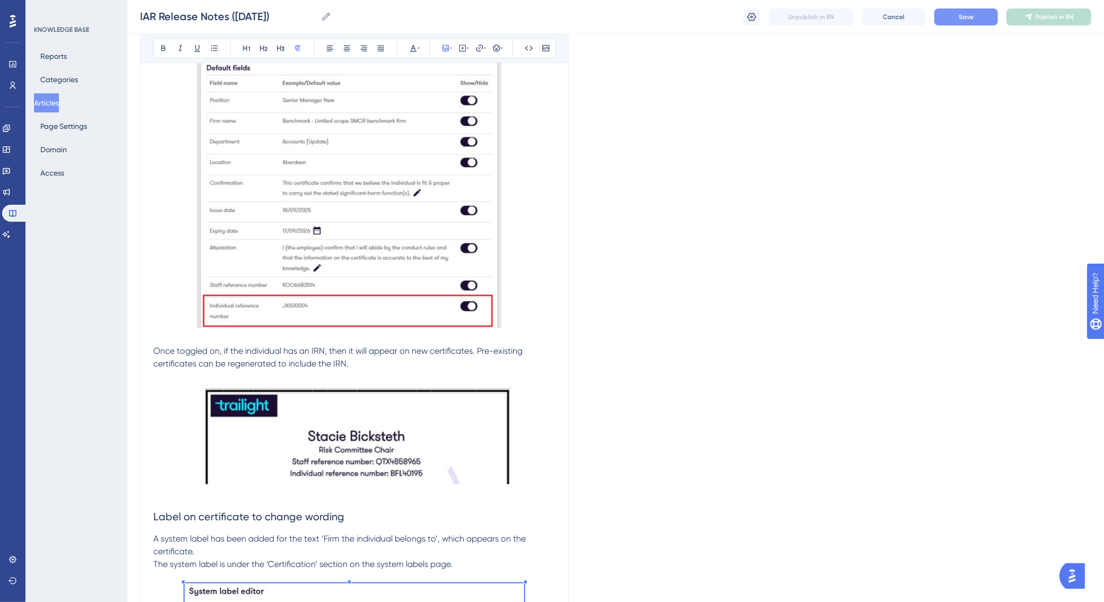
click at [414, 440] on img at bounding box center [355, 433] width 313 height 101
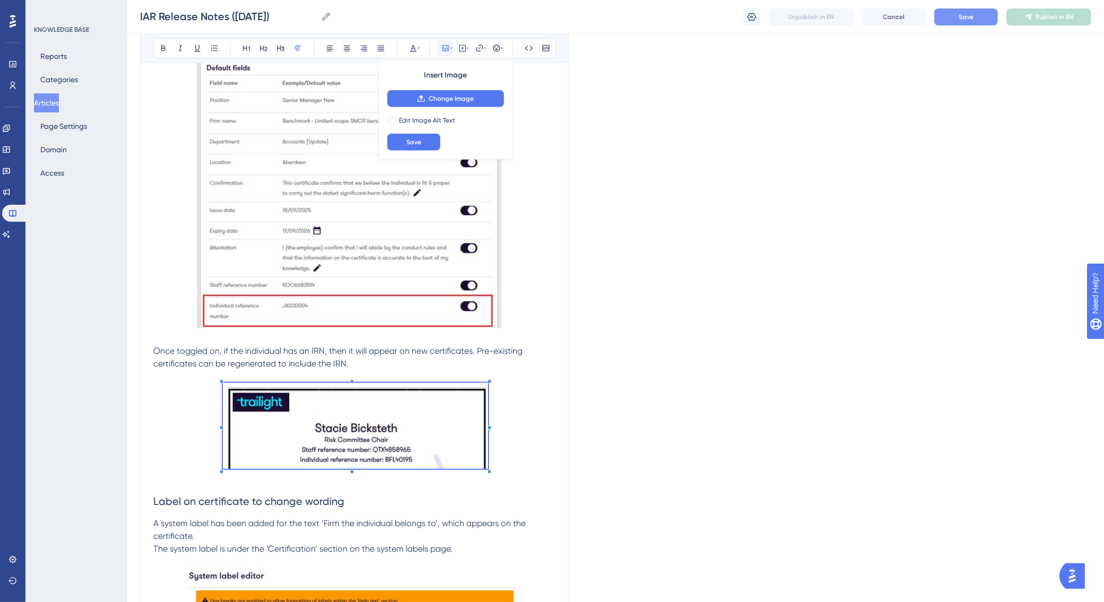
click at [247, 467] on span at bounding box center [356, 428] width 266 height 90
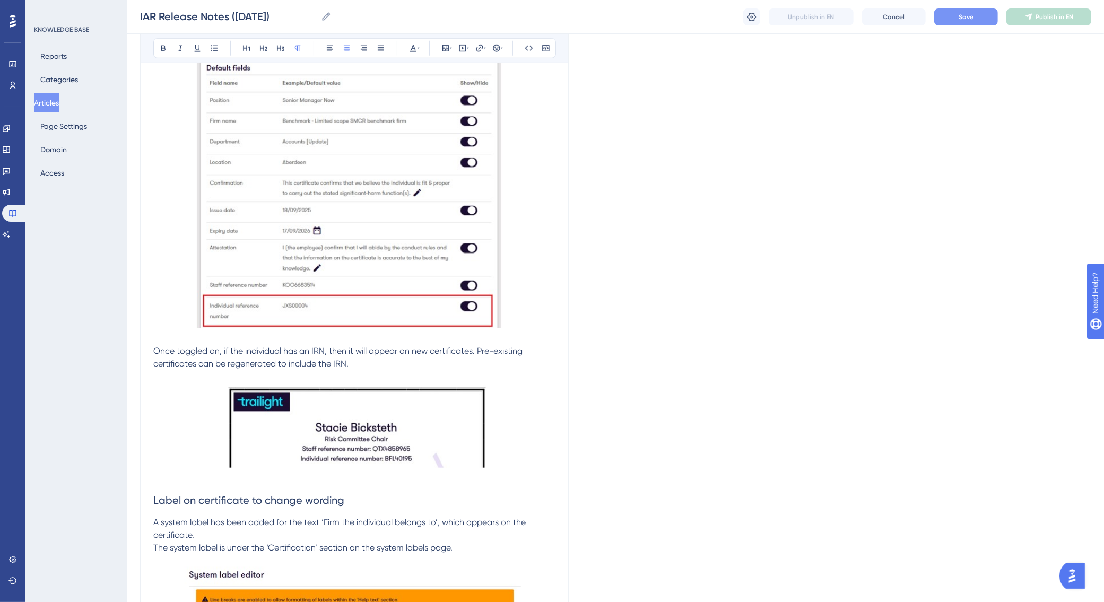
click at [500, 468] on p at bounding box center [354, 427] width 402 height 89
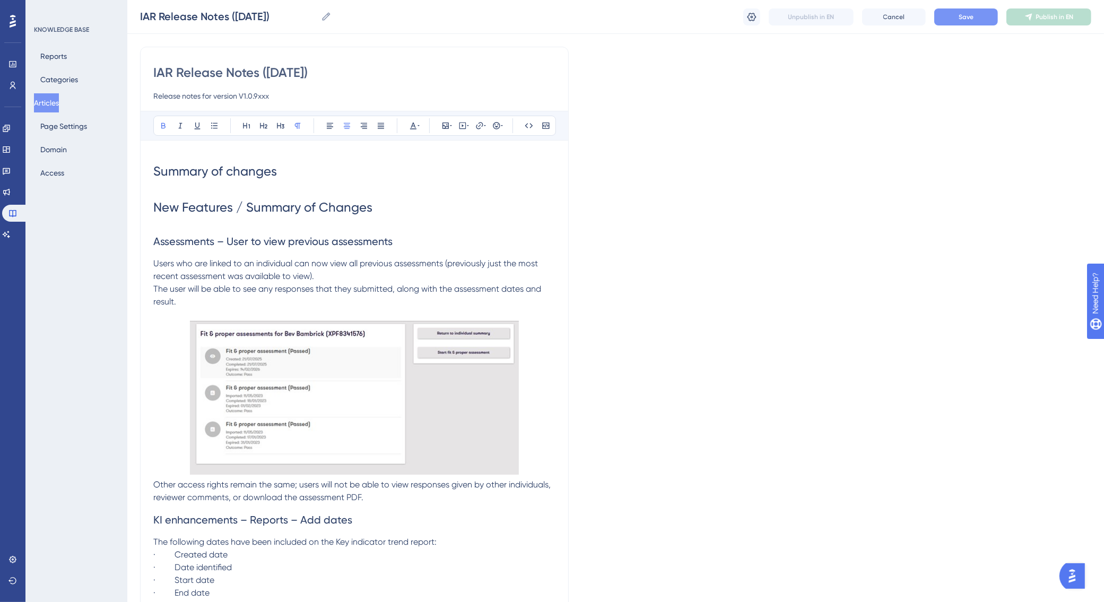
scroll to position [0, 0]
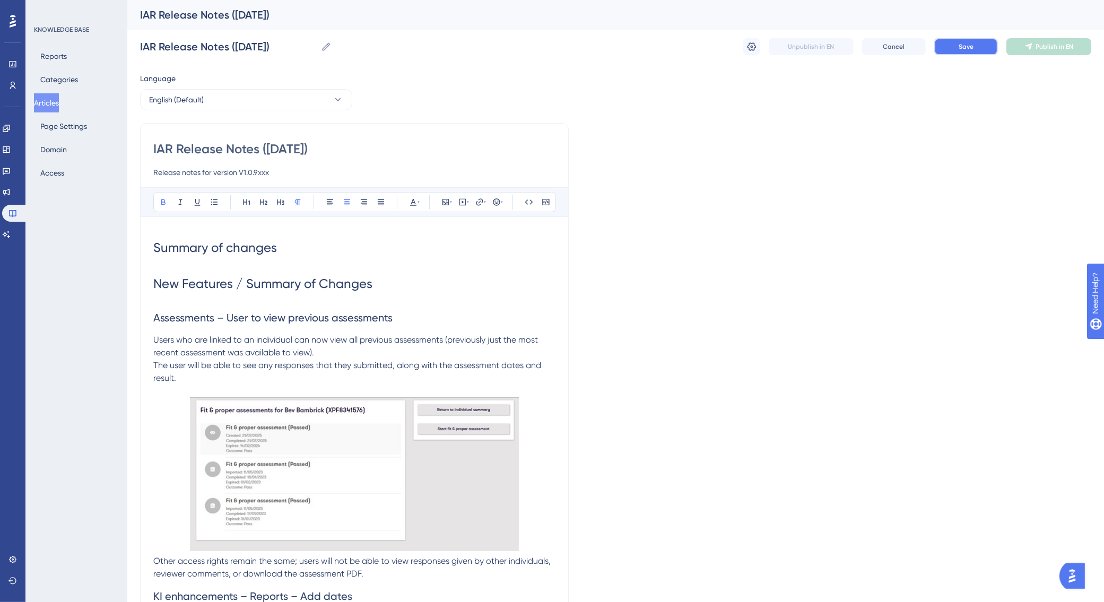
click at [967, 48] on span "Save" at bounding box center [965, 46] width 15 height 8
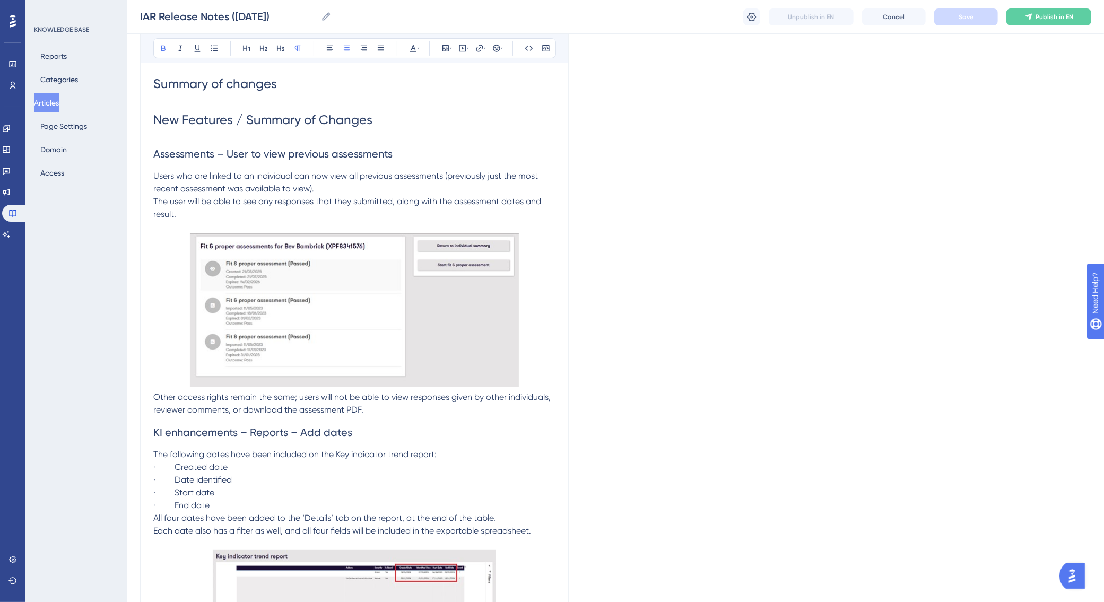
scroll to position [41, 0]
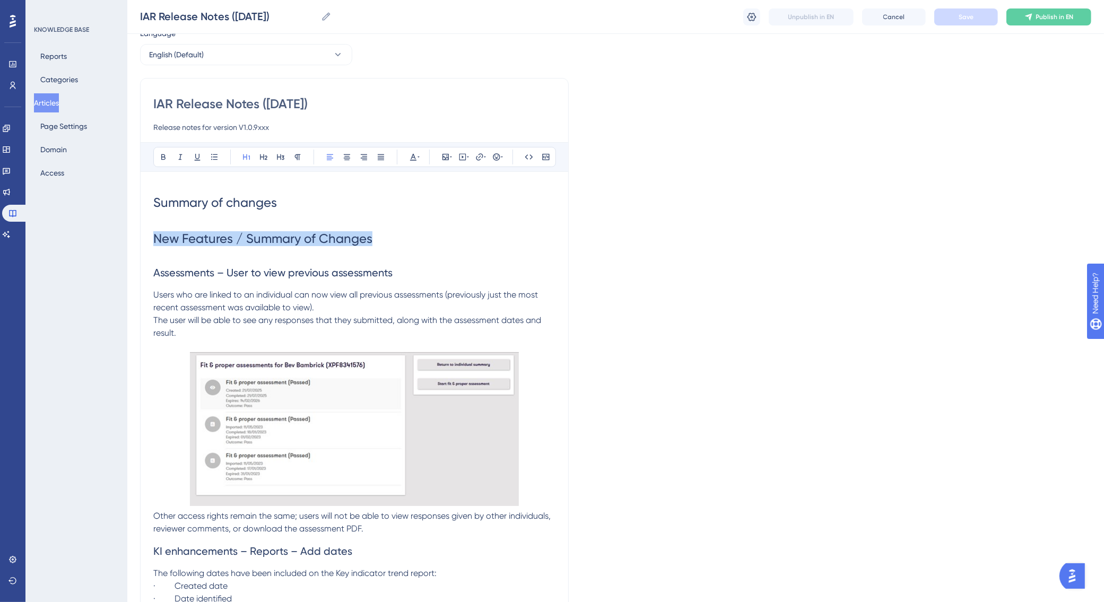
drag, startPoint x: 377, startPoint y: 241, endPoint x: 141, endPoint y: 239, distance: 236.6
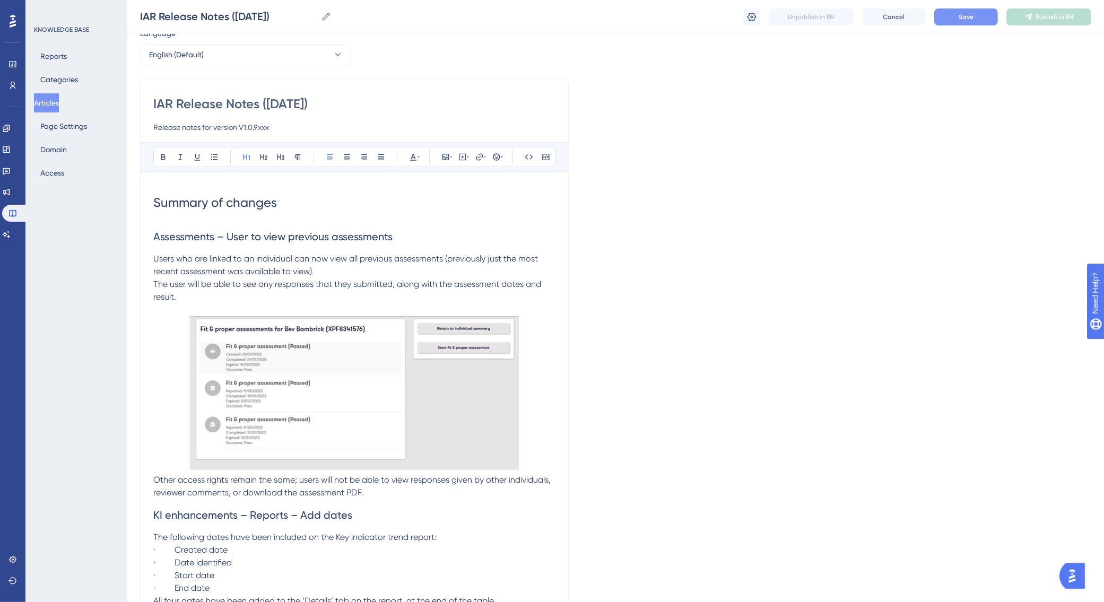
click at [494, 222] on h2 "Assessments – User to view previous assessments" at bounding box center [354, 237] width 402 height 32
click at [533, 466] on p at bounding box center [354, 395] width 402 height 158
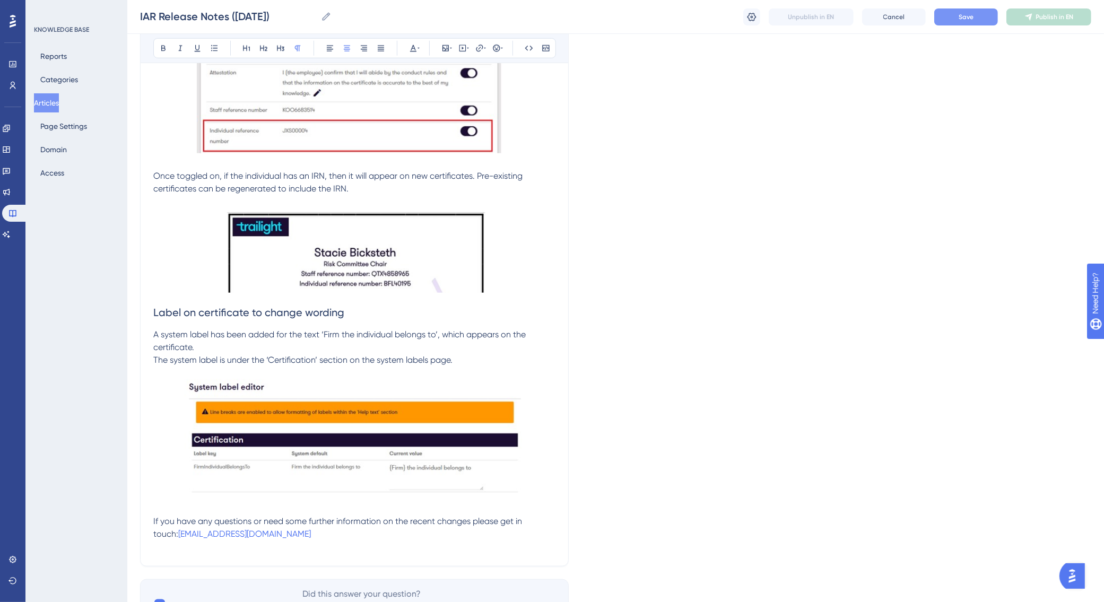
scroll to position [1211, 0]
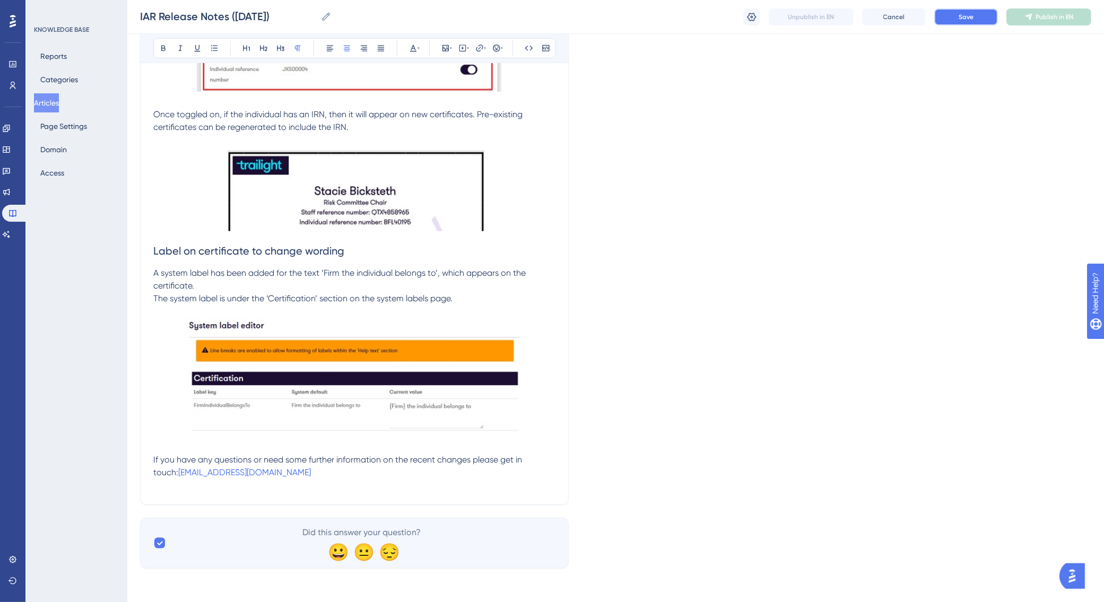
click at [957, 18] on button "Save" at bounding box center [966, 16] width 64 height 17
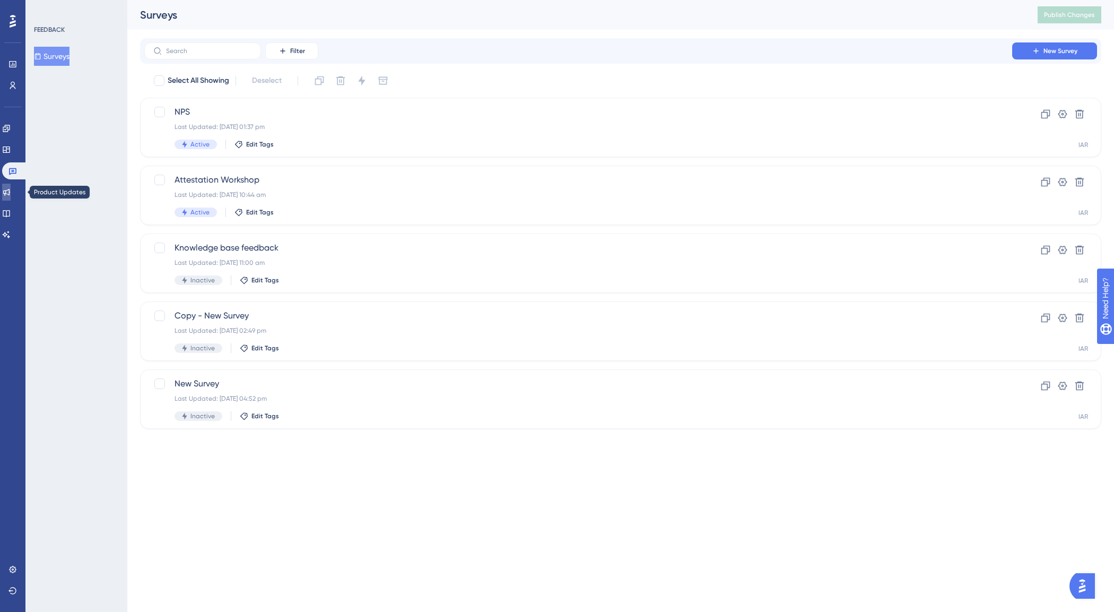
click at [11, 193] on icon at bounding box center [6, 192] width 8 height 8
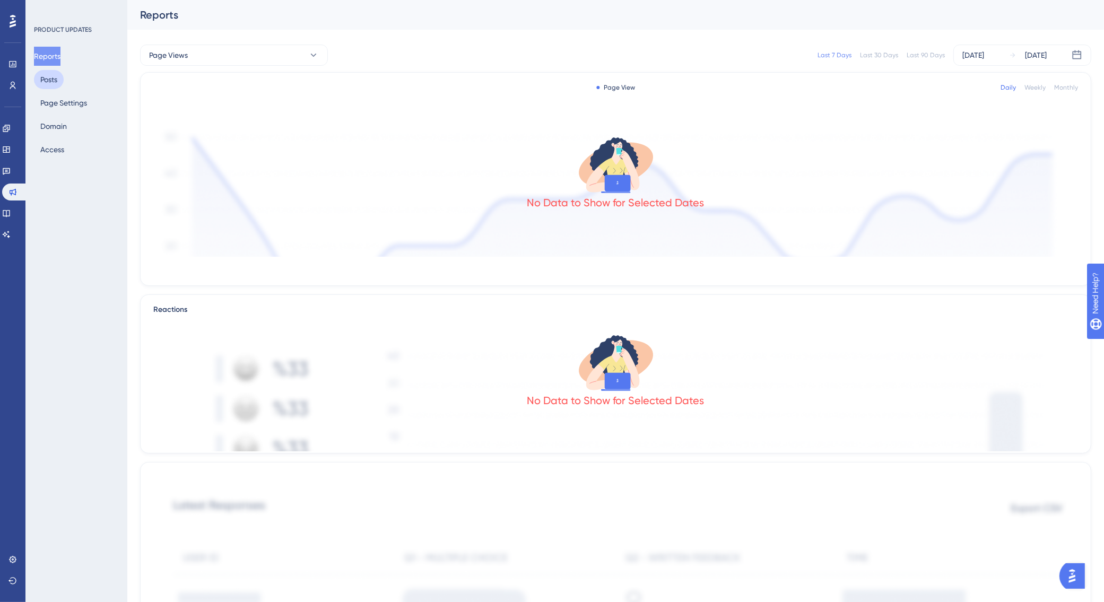
click at [63, 83] on button "Posts" at bounding box center [49, 79] width 30 height 19
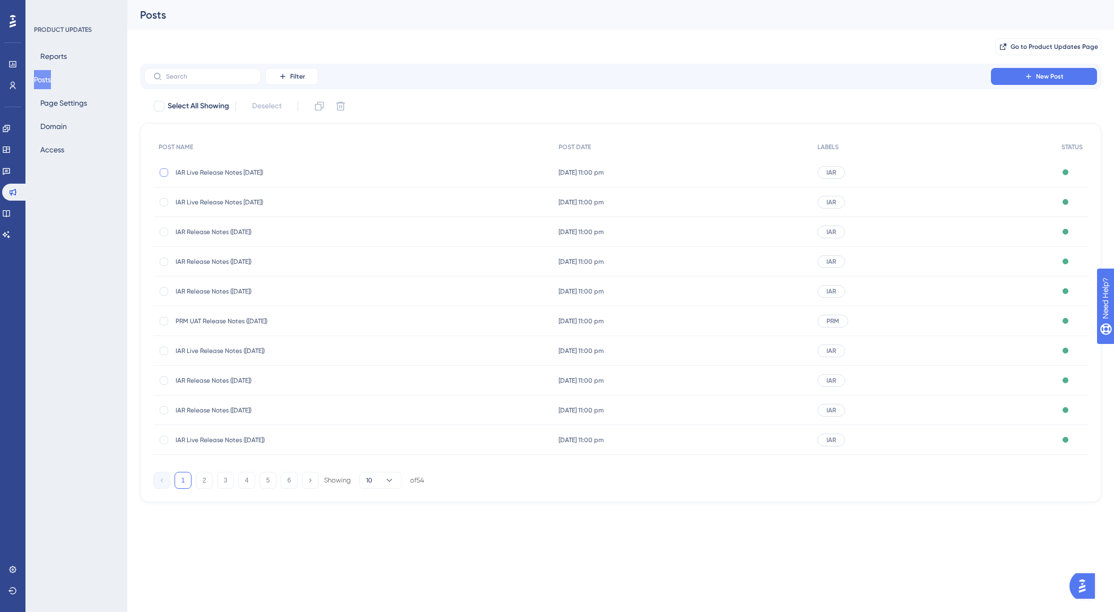
click at [163, 173] on div at bounding box center [164, 172] width 8 height 8
checkbox input "true"
click at [168, 231] on div at bounding box center [164, 232] width 8 height 8
checkbox input "true"
click at [167, 174] on div at bounding box center [164, 172] width 8 height 8
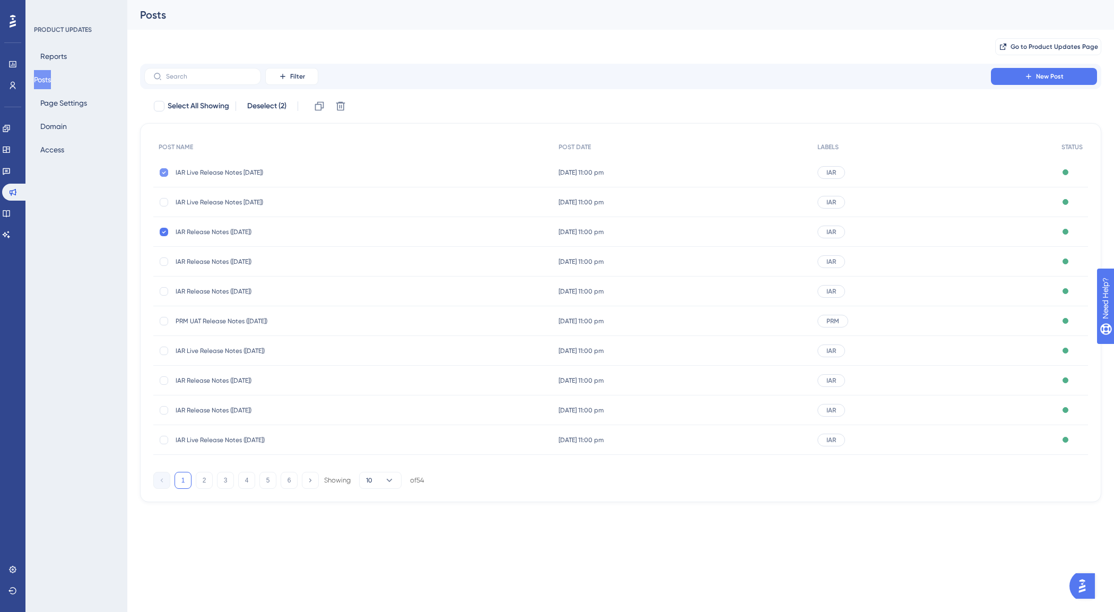
checkbox input "false"
click at [321, 105] on icon at bounding box center [319, 106] width 11 height 11
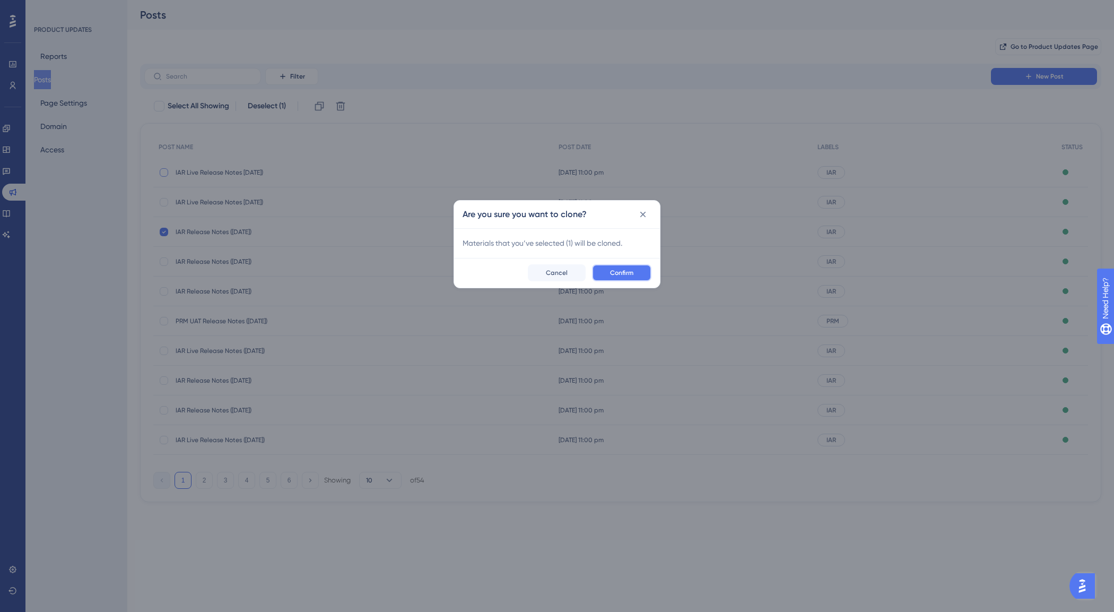
click at [630, 274] on span "Confirm" at bounding box center [621, 272] width 23 height 8
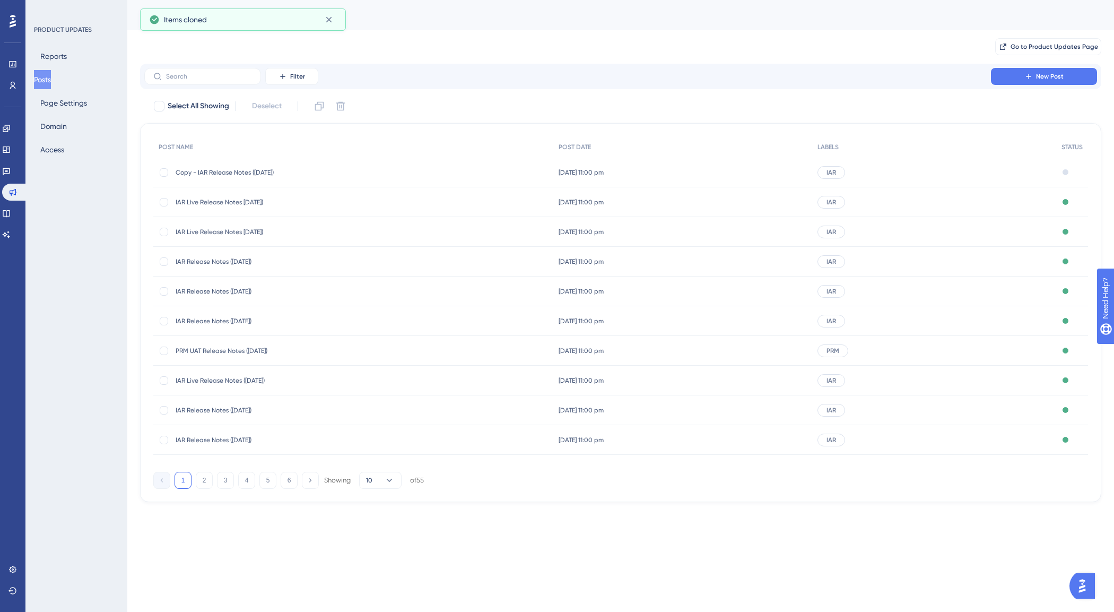
click at [271, 173] on span "Copy - IAR Release Notes (13/08/2025)" at bounding box center [261, 172] width 170 height 8
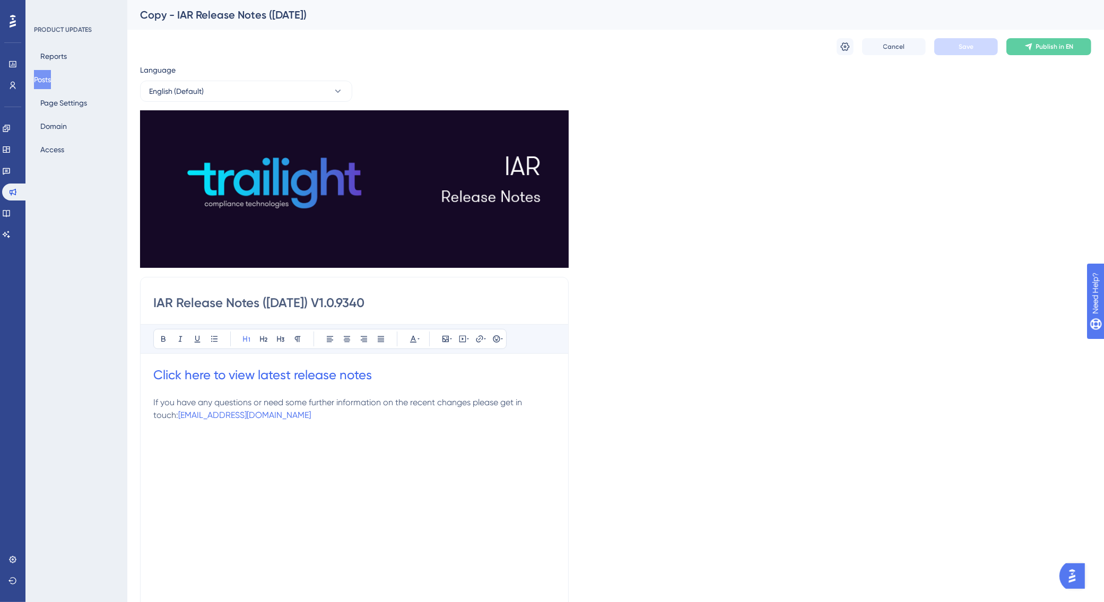
click at [398, 302] on input "IAR Release Notes (13/08/2025) V1.0.9340" at bounding box center [354, 302] width 402 height 17
click at [300, 307] on input "IAR Release Notes (13/08/2025) V1.0.9xxx" at bounding box center [354, 302] width 402 height 17
click at [279, 299] on input "IAR Release Notes (13/09/2025) V1.0.9xxx" at bounding box center [354, 302] width 402 height 17
type input "IAR Release Notes (24/09/2025) V1.0.9xxx"
click at [362, 441] on h1 at bounding box center [354, 439] width 402 height 34
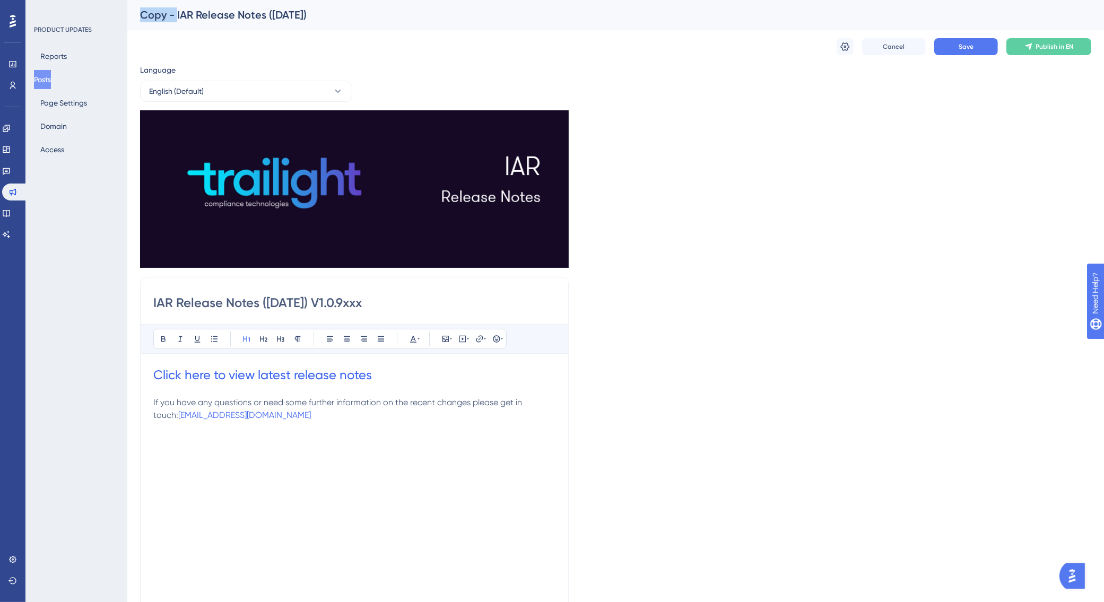
drag, startPoint x: 176, startPoint y: 14, endPoint x: 138, endPoint y: 14, distance: 37.7
click at [138, 14] on div "Copy - IAR Release Notes (13/08/2025)" at bounding box center [615, 15] width 976 height 30
click at [844, 46] on icon at bounding box center [845, 46] width 9 height 8
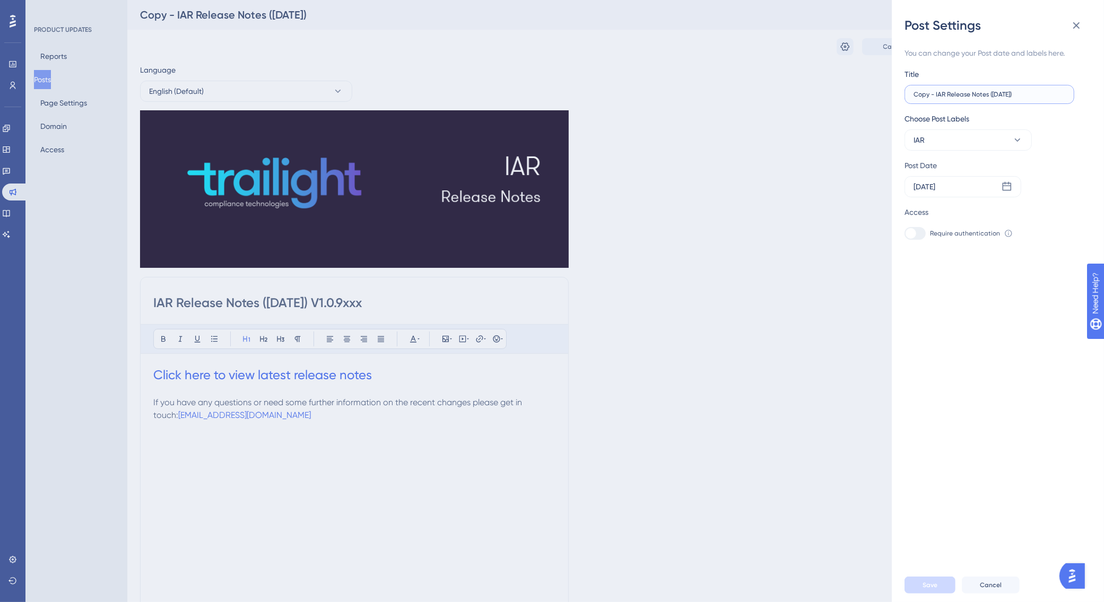
drag, startPoint x: 933, startPoint y: 92, endPoint x: 920, endPoint y: 95, distance: 13.8
click at [920, 95] on input "Copy - IAR Release Notes (13/08/2025)" at bounding box center [989, 94] width 152 height 7
click at [977, 89] on label "IAR Release Notes ([DATE])" at bounding box center [989, 94] width 170 height 19
click at [977, 91] on input "IAR Release Notes ([DATE])" at bounding box center [989, 94] width 152 height 7
click at [977, 89] on label "IAR Release Notes ([DATE])" at bounding box center [989, 94] width 170 height 19
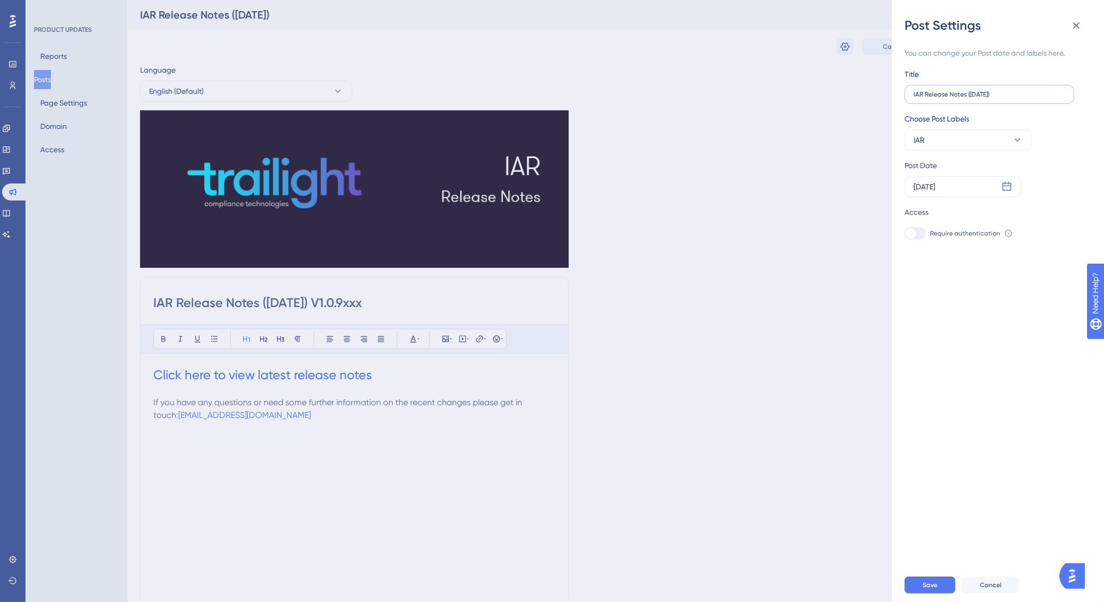
click at [977, 91] on input "IAR Release Notes ([DATE])" at bounding box center [989, 94] width 152 height 7
click at [985, 93] on input "IAR Release Notes ([DATE])" at bounding box center [989, 94] width 152 height 7
click at [974, 91] on input "IAR Release Notes (13/09/2025)" at bounding box center [989, 94] width 152 height 7
type input "IAR Release Notes ([DATE])"
click at [935, 187] on div "Aug 13 2025" at bounding box center [924, 186] width 22 height 13
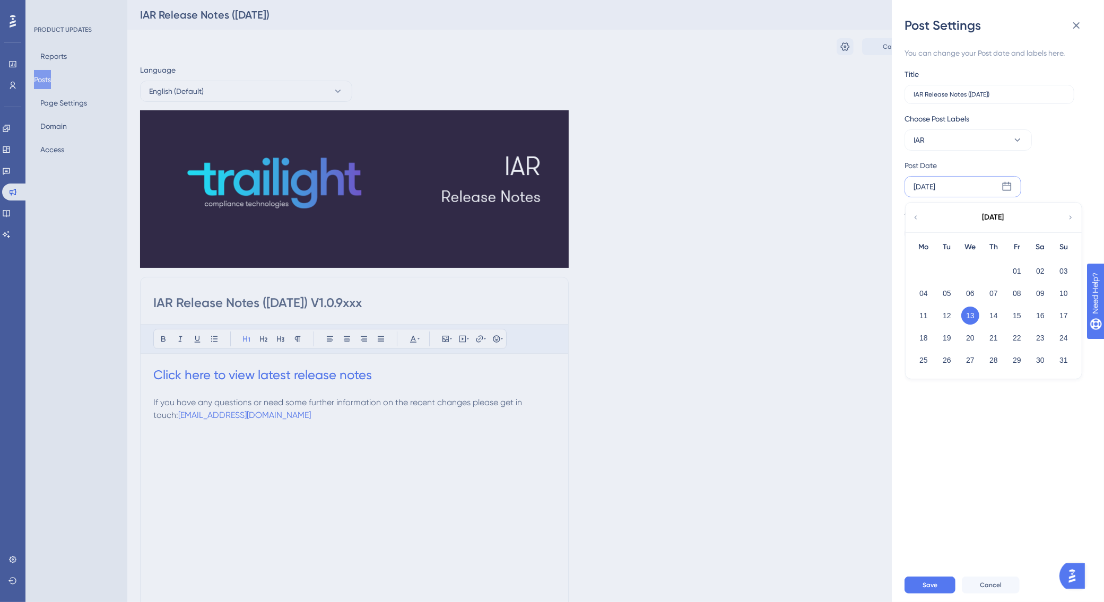
click at [1067, 215] on icon at bounding box center [1070, 218] width 7 height 10
click at [969, 339] on button "24" at bounding box center [970, 338] width 18 height 18
click at [945, 590] on button "Save" at bounding box center [929, 584] width 51 height 17
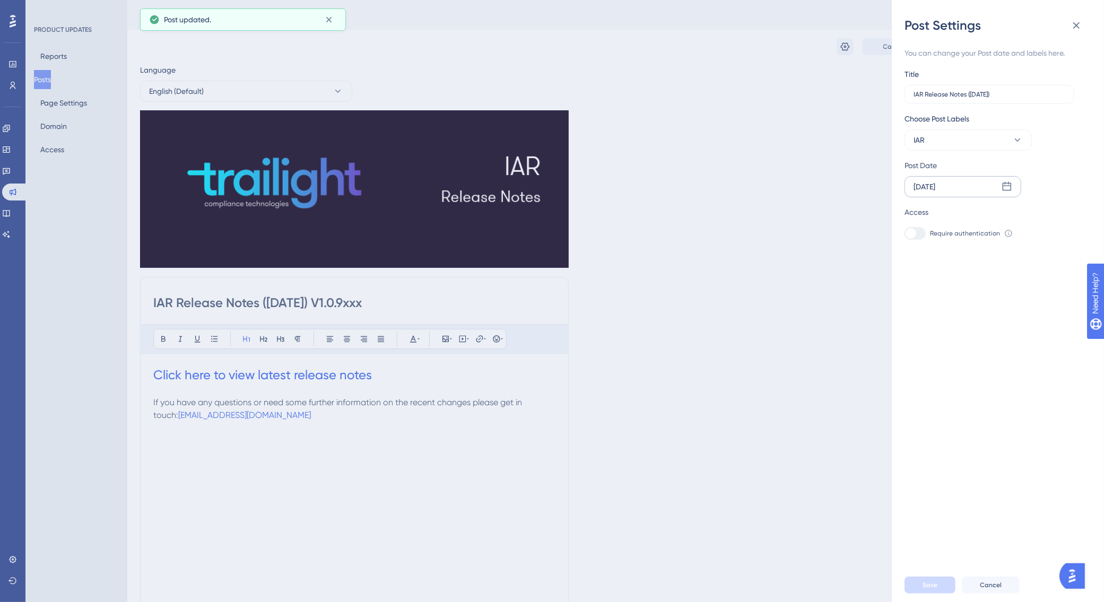
click at [14, 128] on div "Post Settings You can change your Post date and labels here. Title IAR Release …" at bounding box center [552, 301] width 1104 height 602
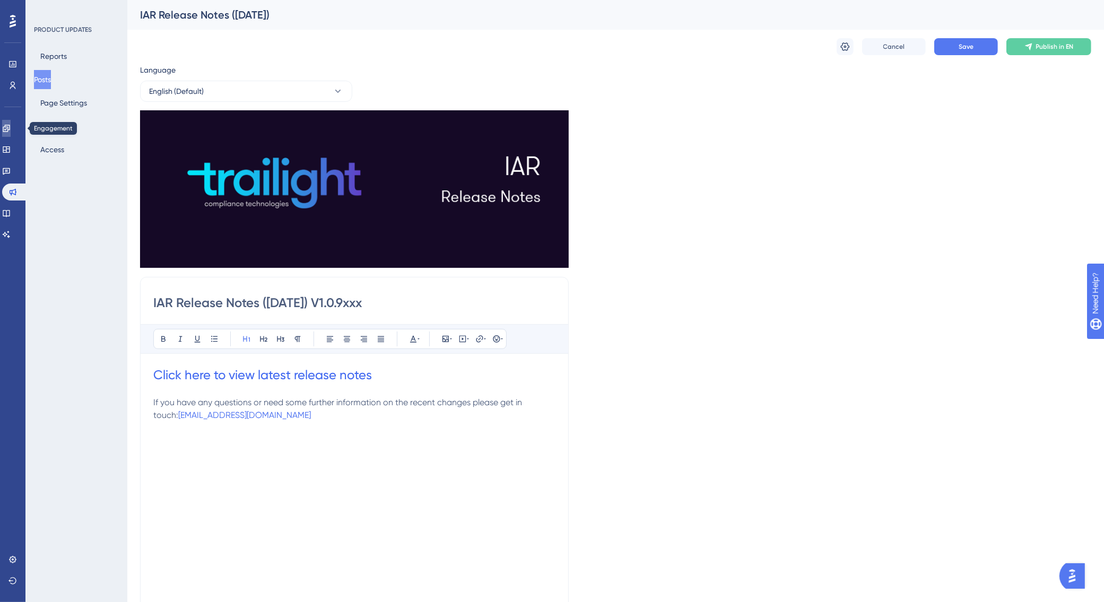
click at [11, 128] on icon at bounding box center [6, 128] width 8 height 8
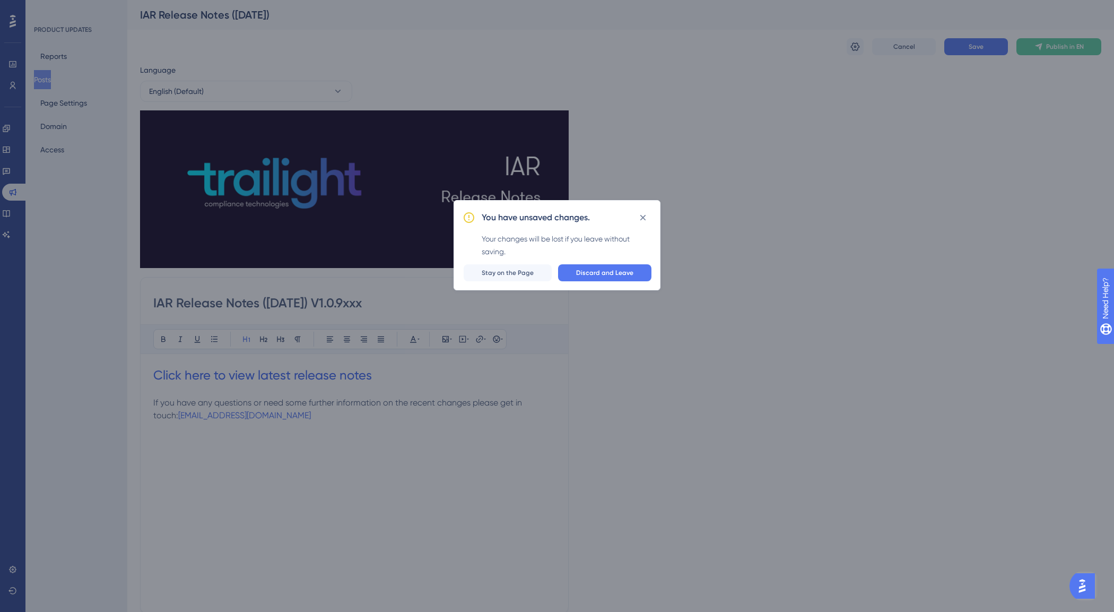
click at [707, 342] on div "You have unsaved changes. Your changes will be lost if you leave without saving…" at bounding box center [557, 306] width 1114 height 612
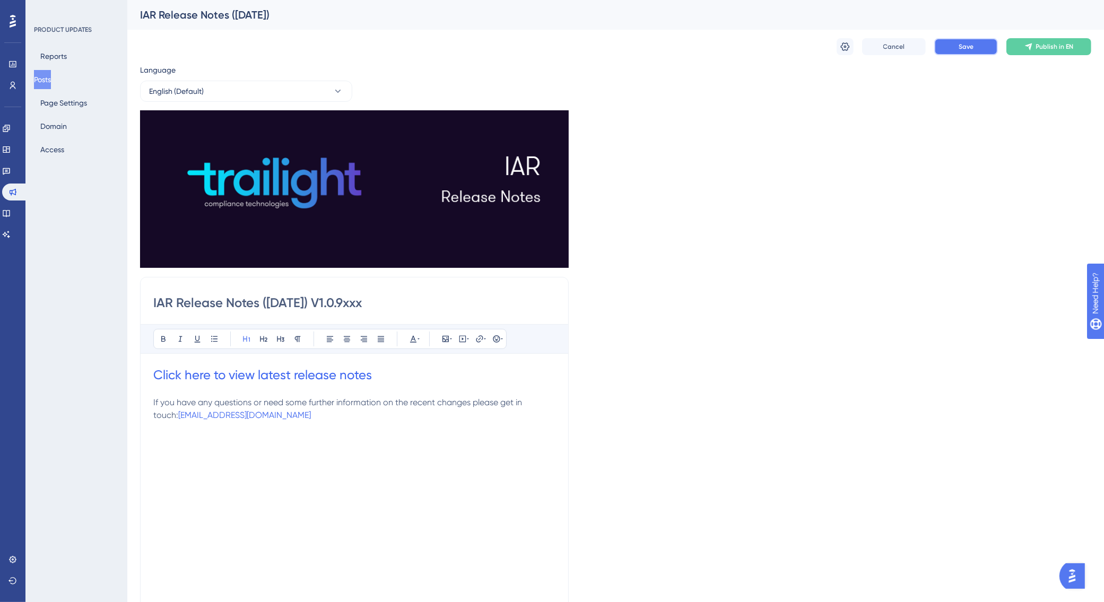
click at [960, 48] on span "Save" at bounding box center [965, 46] width 15 height 8
click at [11, 134] on link at bounding box center [6, 128] width 8 height 17
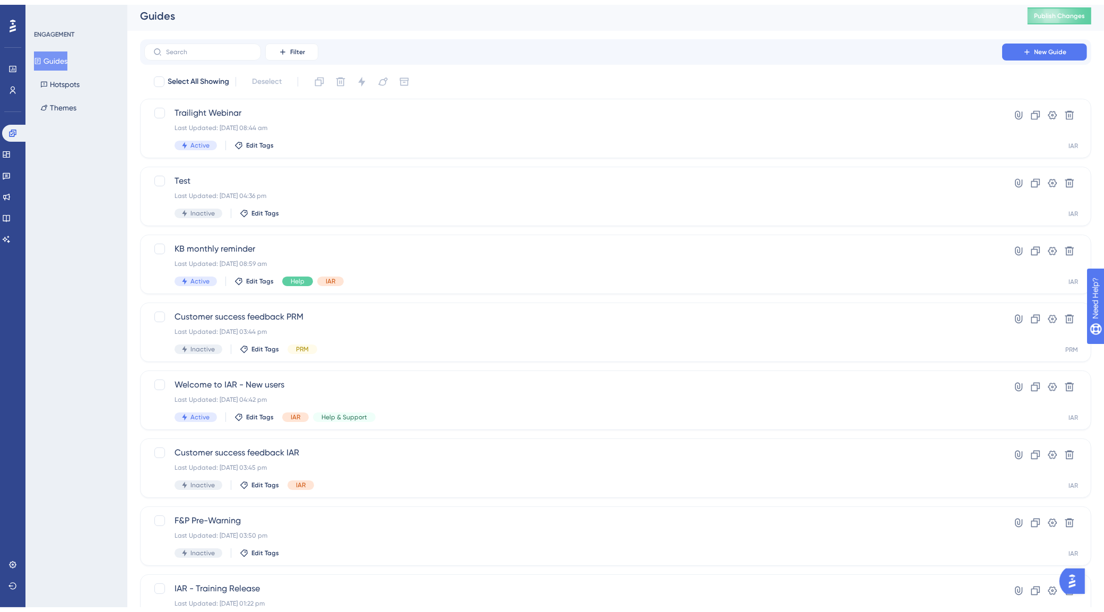
scroll to position [211, 0]
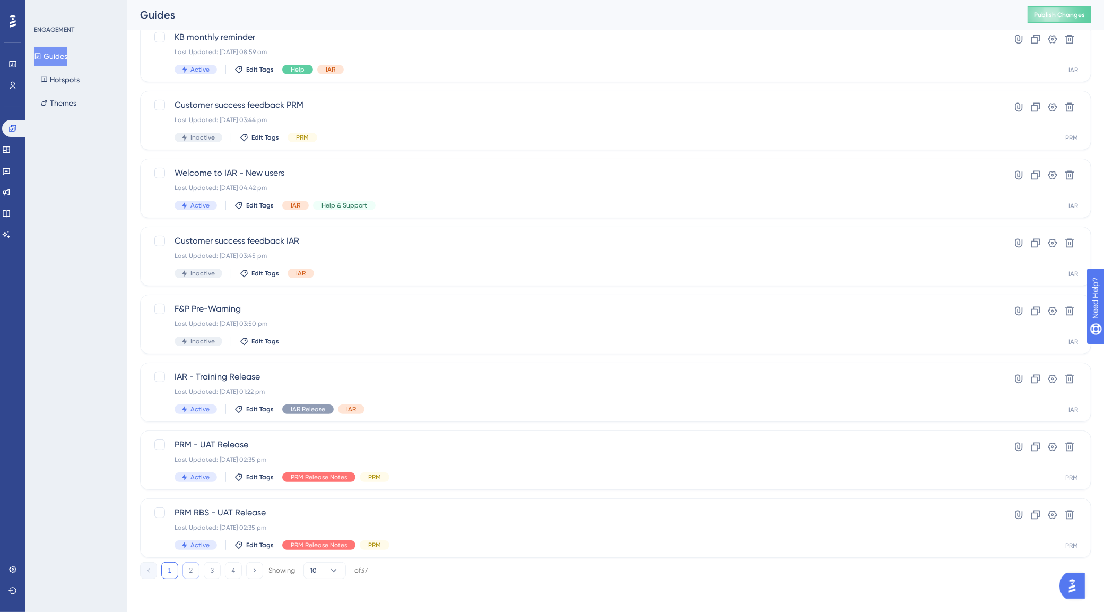
click at [193, 568] on button "2" at bounding box center [190, 570] width 17 height 17
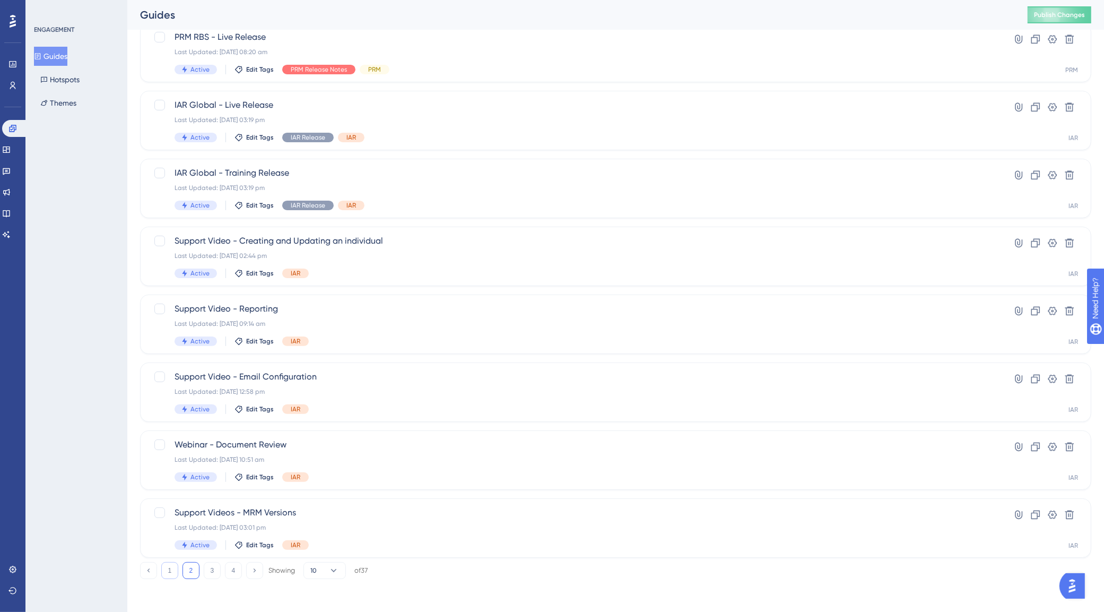
click at [171, 572] on button "1" at bounding box center [169, 570] width 17 height 17
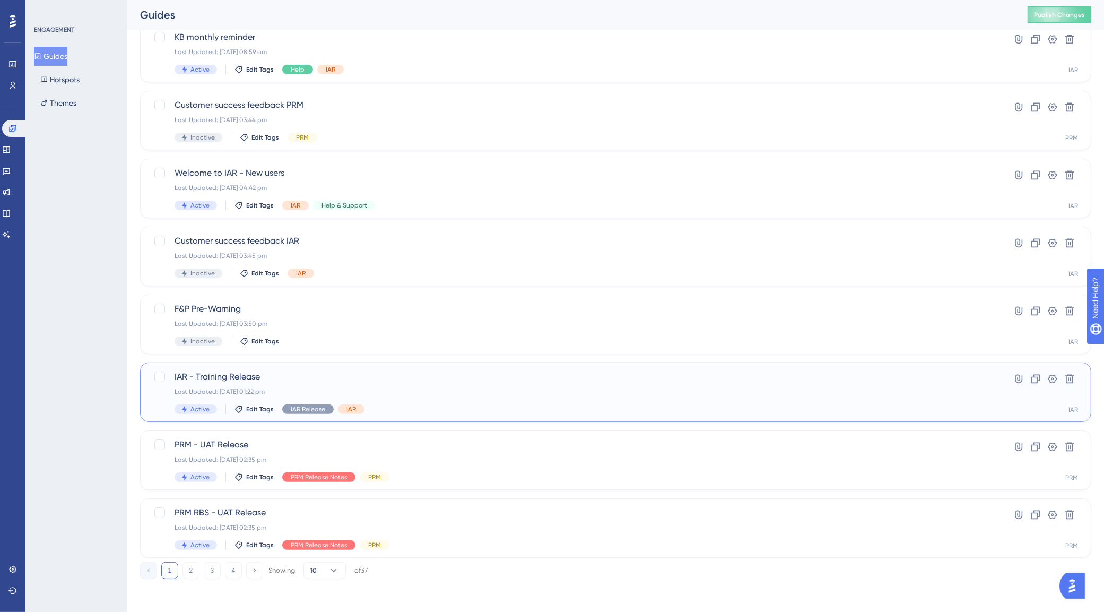
click at [315, 380] on span "IAR - Training Release" at bounding box center [572, 376] width 797 height 13
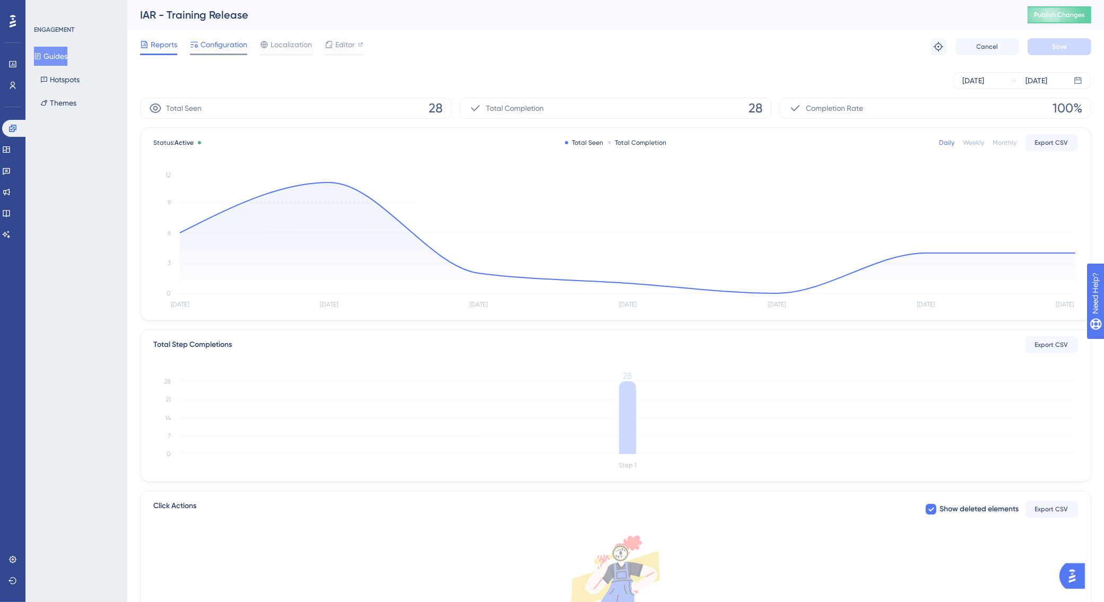
click at [221, 42] on span "Configuration" at bounding box center [223, 44] width 47 height 13
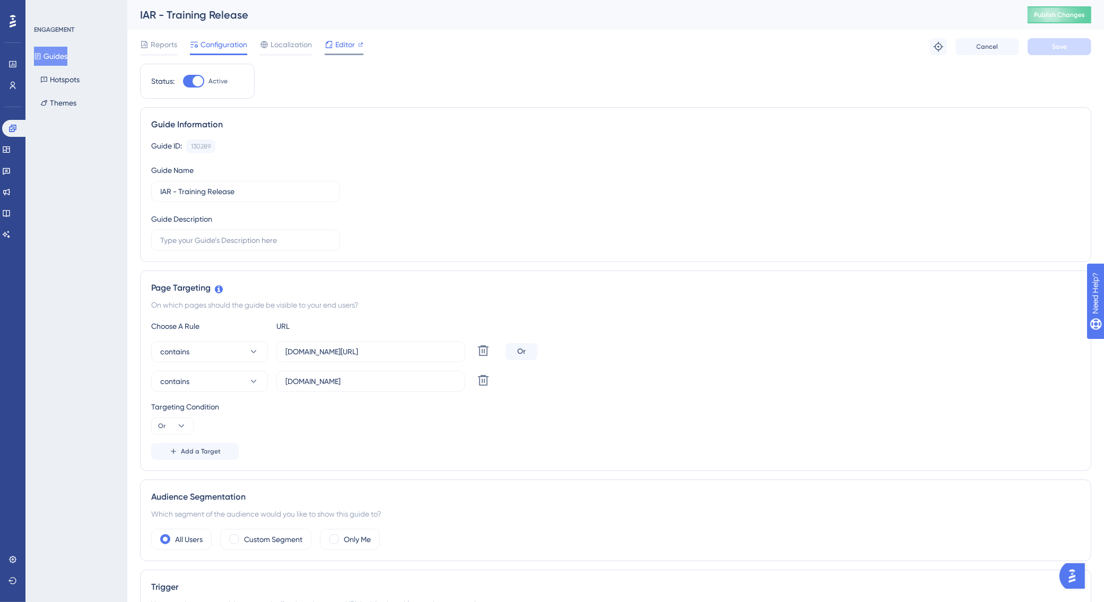
click at [353, 50] on span "Editor" at bounding box center [345, 44] width 20 height 13
click at [10, 213] on icon at bounding box center [6, 213] width 7 height 7
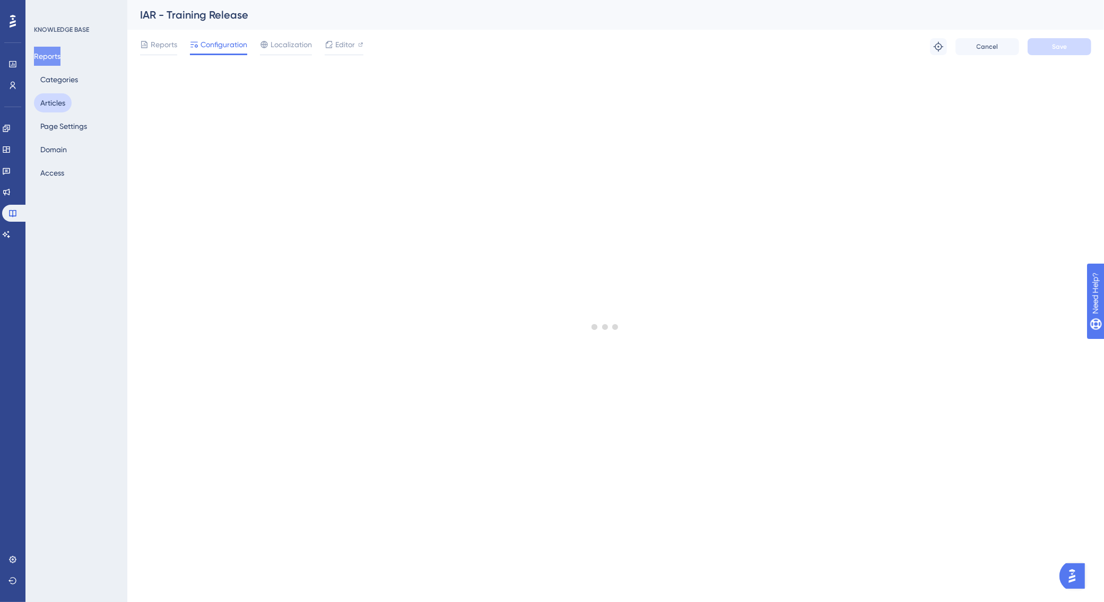
click at [56, 99] on button "Articles" at bounding box center [53, 102] width 38 height 19
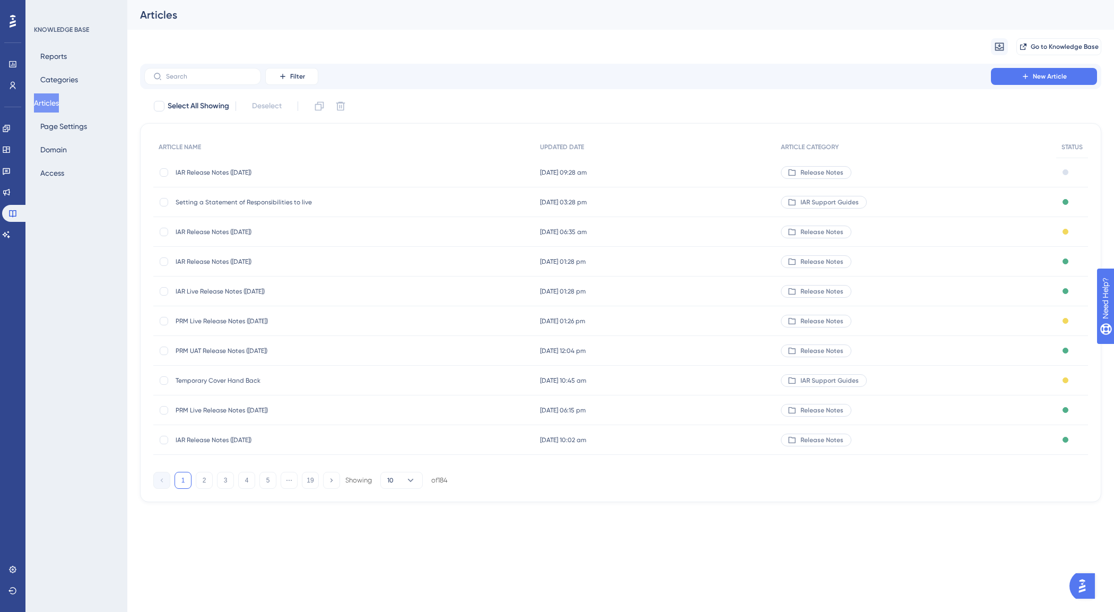
click at [220, 168] on span "IAR Release Notes ([DATE])" at bounding box center [261, 172] width 170 height 8
